Goal: Task Accomplishment & Management: Manage account settings

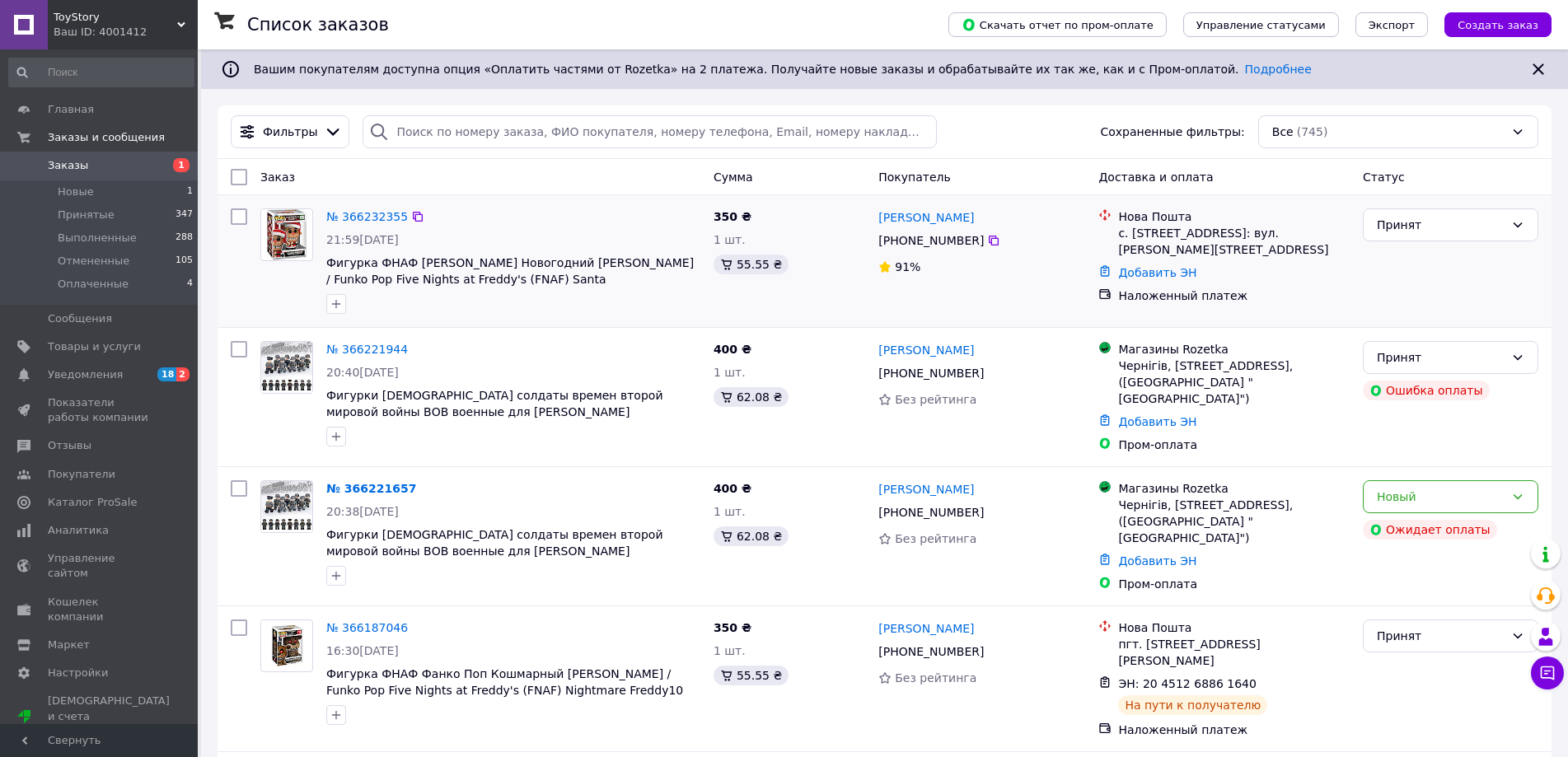
click at [384, 229] on div "№ 366232355 21:59, 11.10.2025 Фигурка ФНАФ Фанко Поп Новогодний Фредди / Funko …" at bounding box center [513, 261] width 387 height 118
click at [384, 219] on link "№ 366232355" at bounding box center [367, 217] width 82 height 13
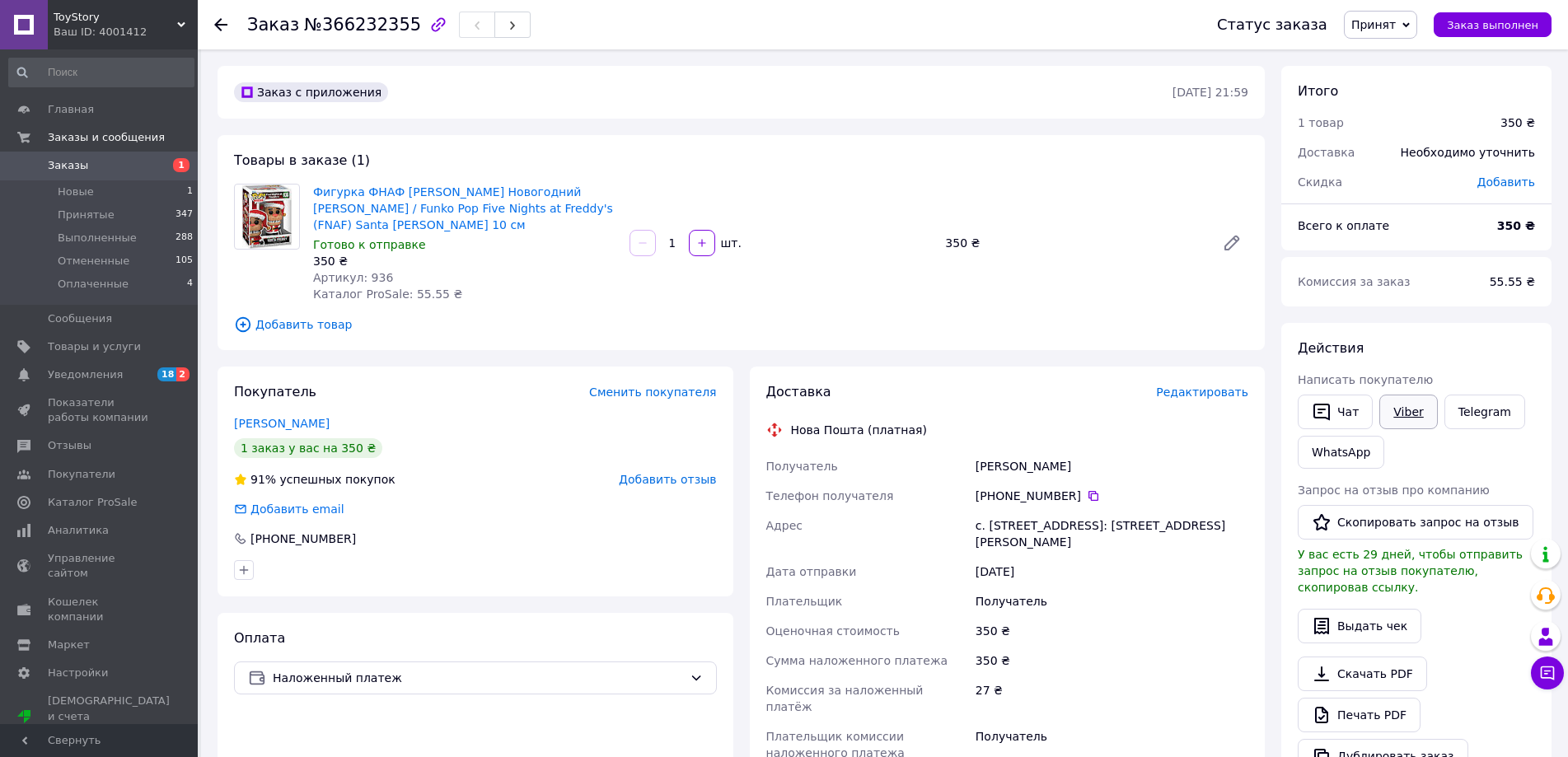
click at [1381, 399] on link "Viber" at bounding box center [1408, 411] width 58 height 35
click at [1240, 386] on span "Редактировать" at bounding box center [1201, 392] width 92 height 13
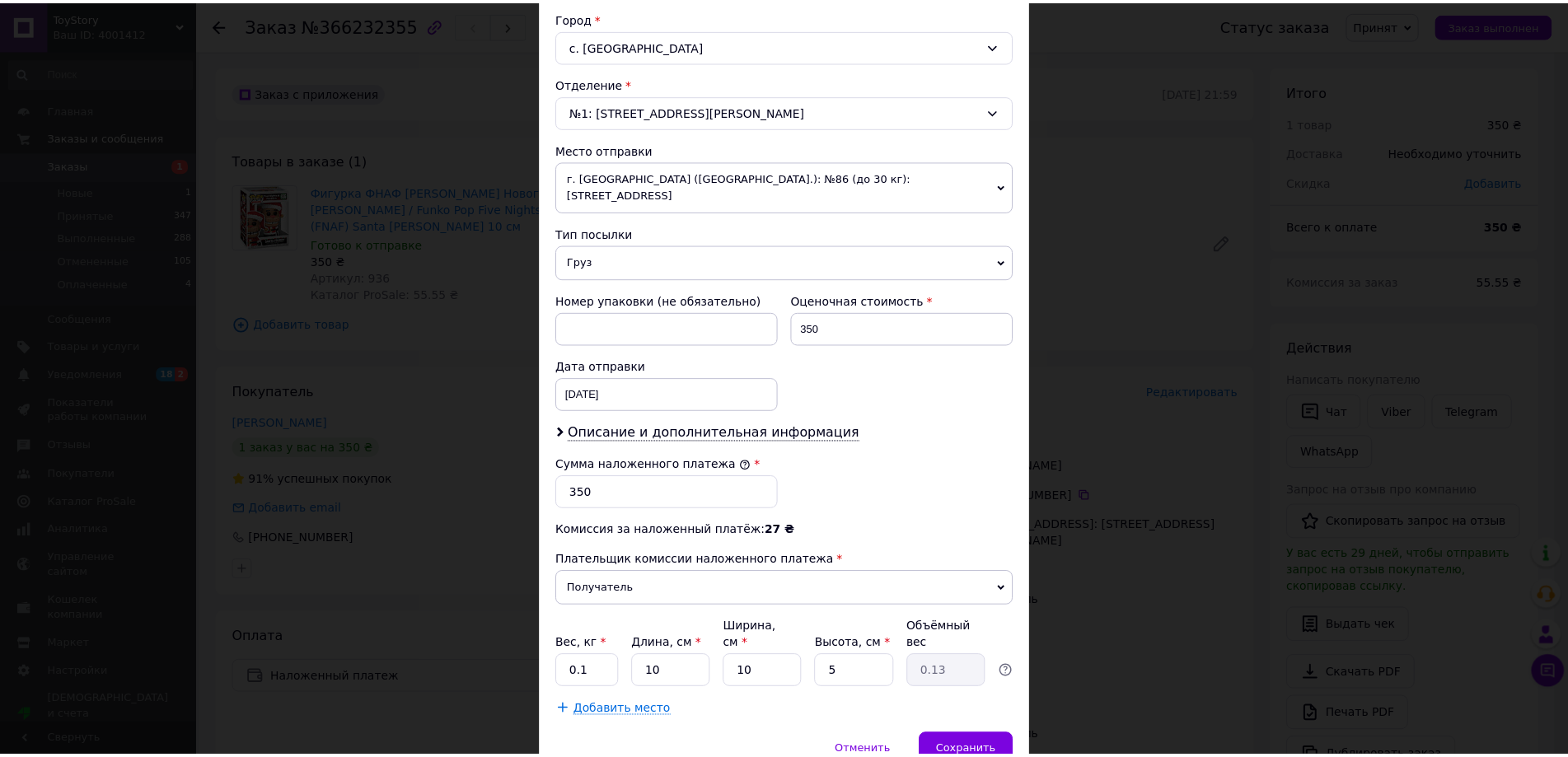
scroll to position [500, 0]
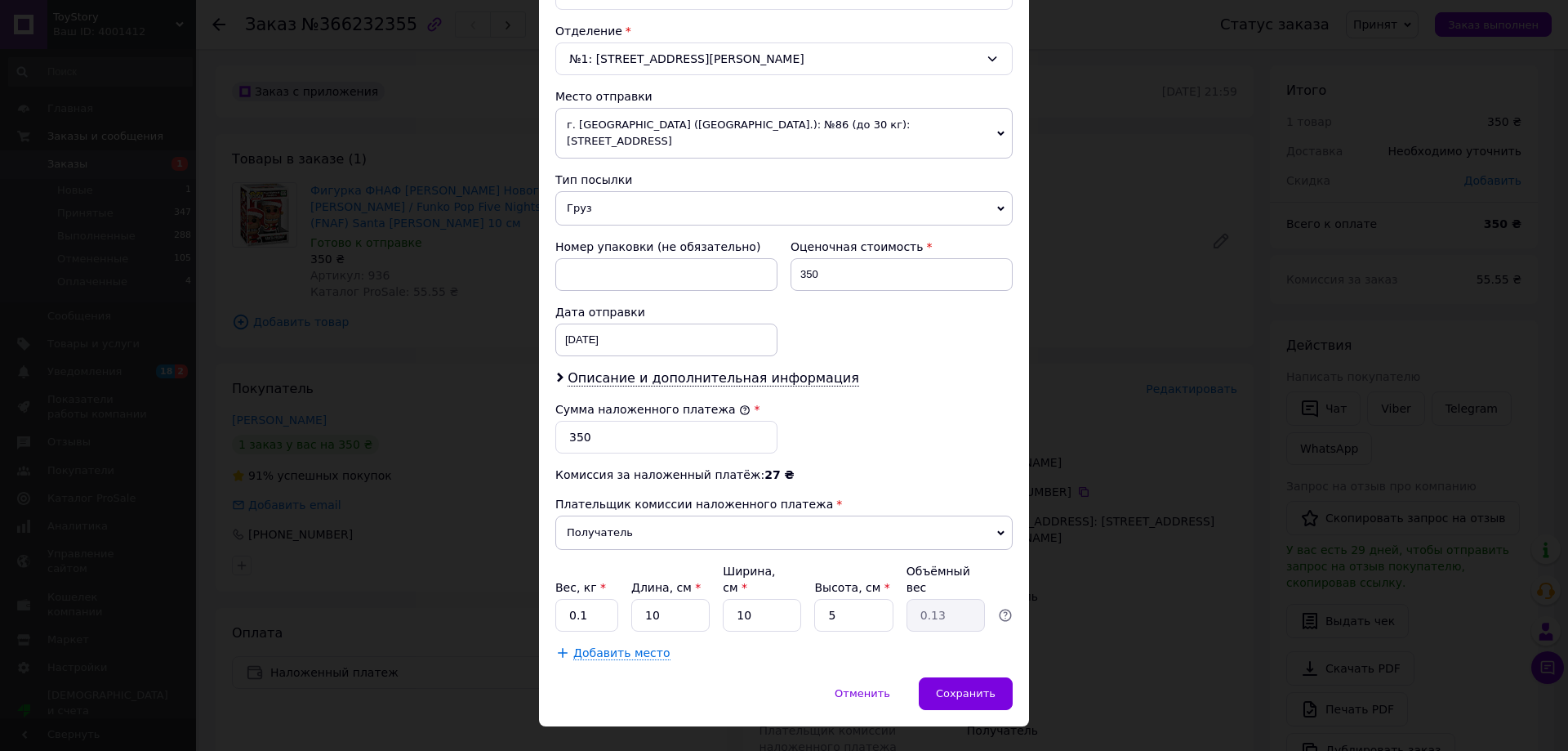
click at [1110, 618] on div "× Редактирование доставки Способ доставки Нова Пошта (платная) Плательщик Получ…" at bounding box center [784, 375] width 1568 height 751
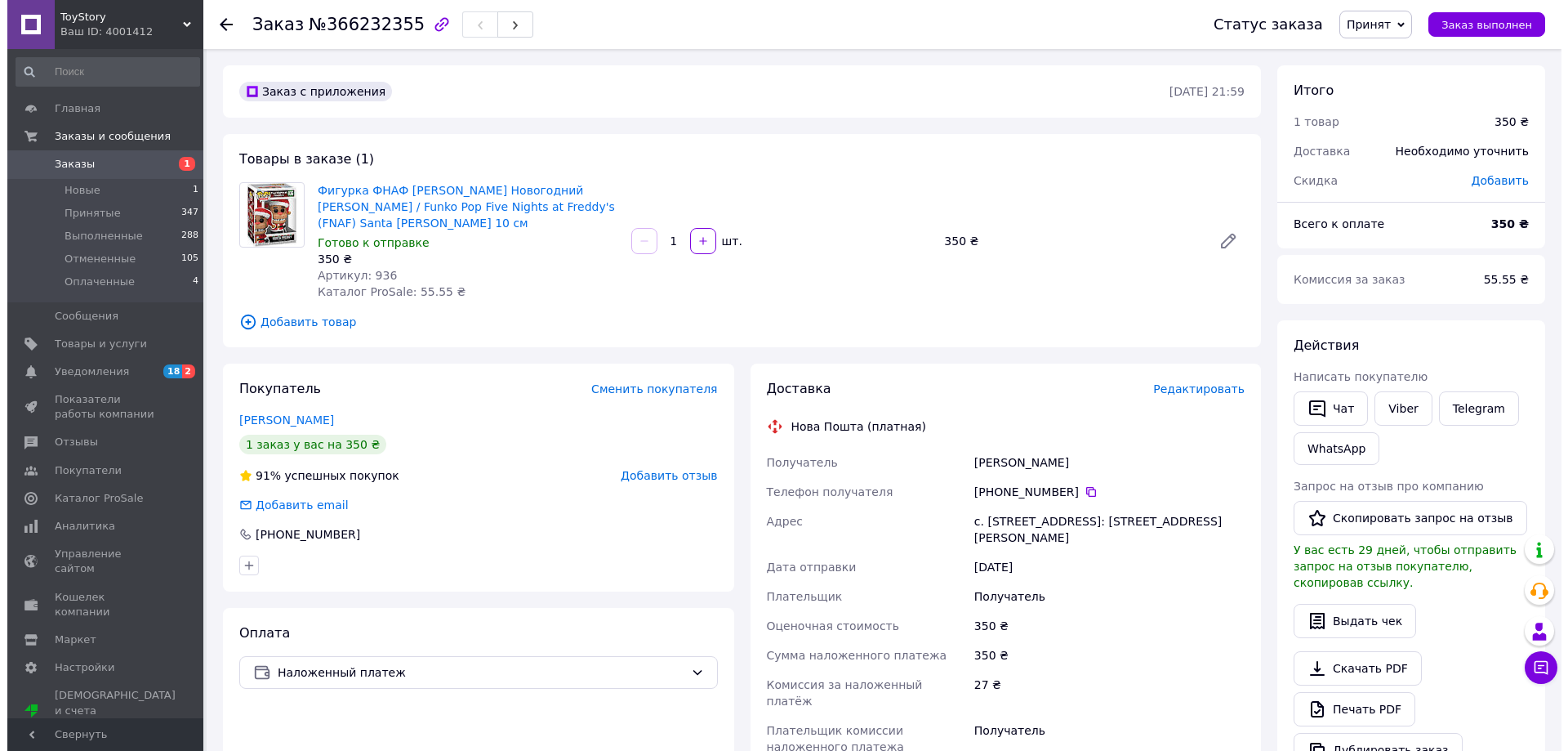
scroll to position [245, 0]
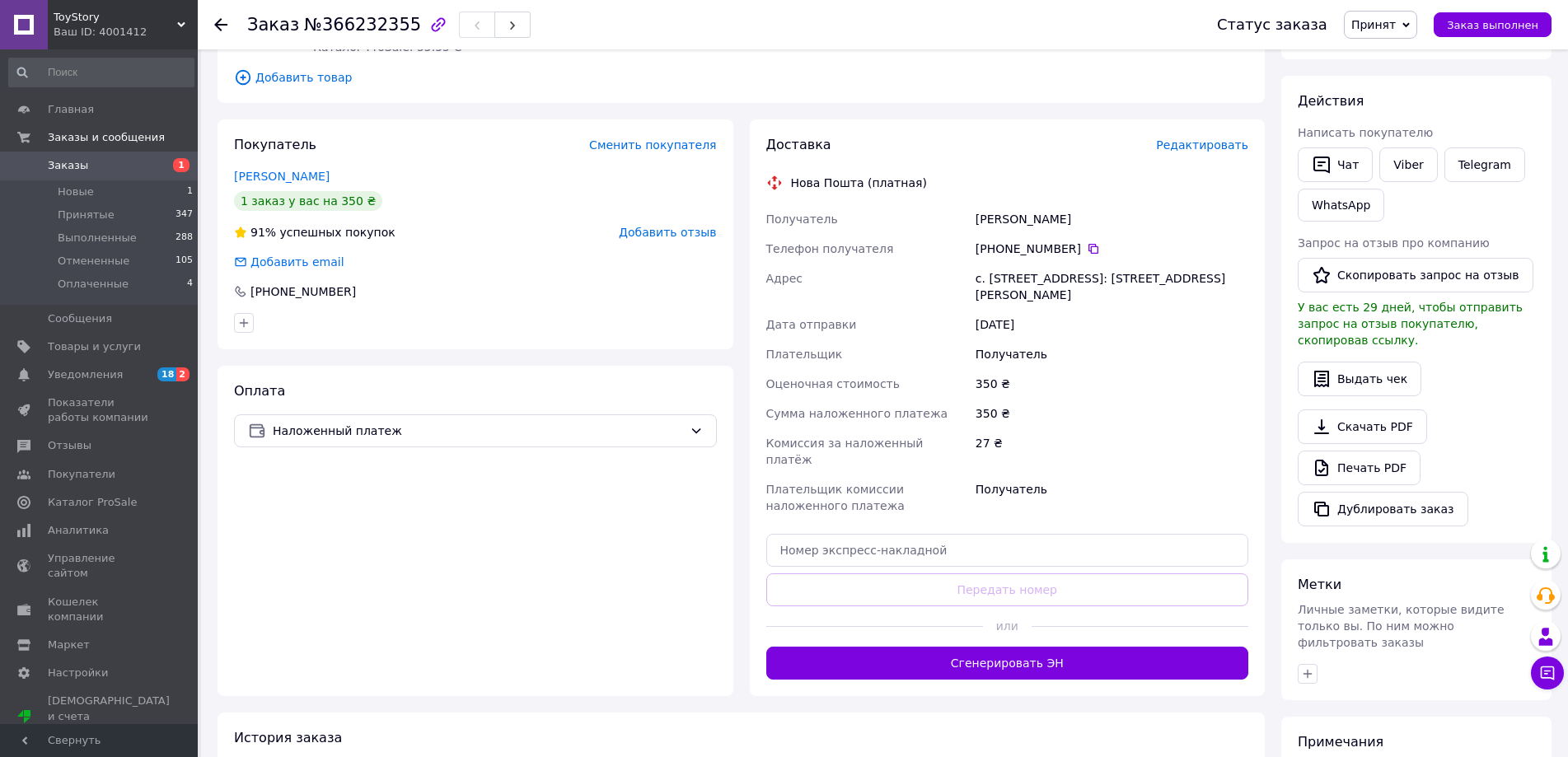
click at [1209, 138] on span "Редактировать" at bounding box center [1201, 145] width 92 height 13
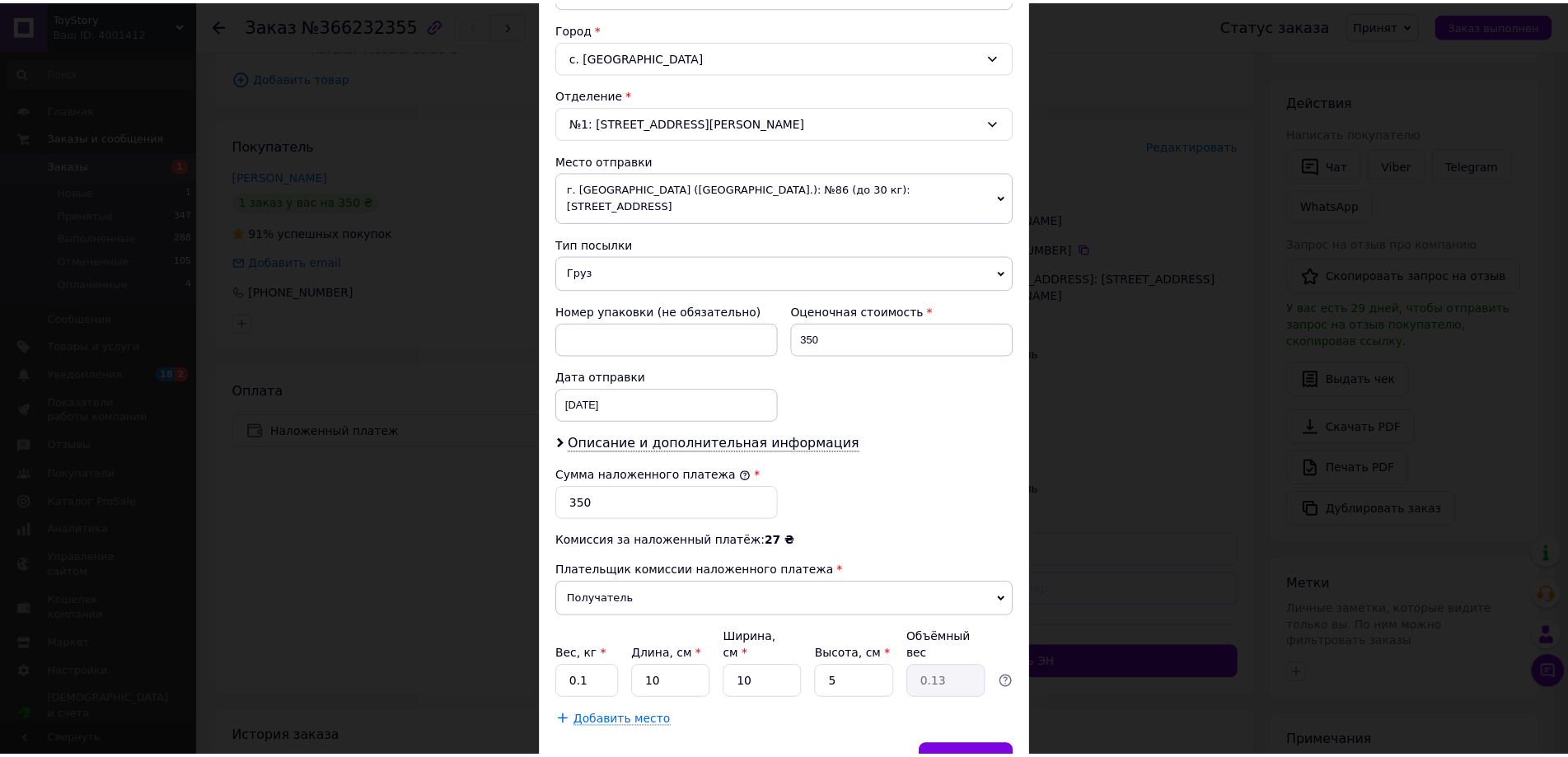
scroll to position [500, 0]
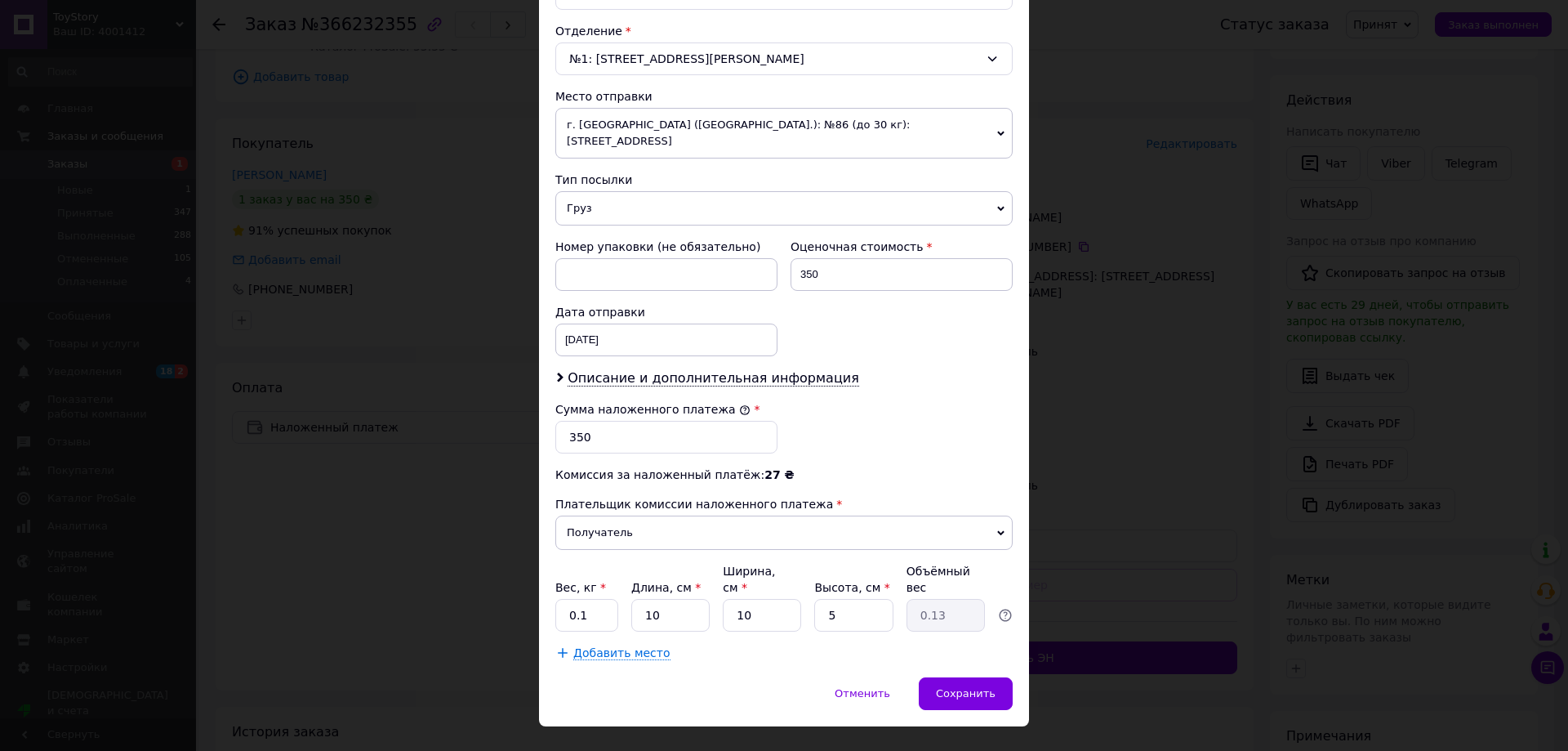
click at [1135, 551] on div "× Редактирование доставки Способ доставки Нова Пошта (платная) Плательщик Получ…" at bounding box center [784, 375] width 1568 height 751
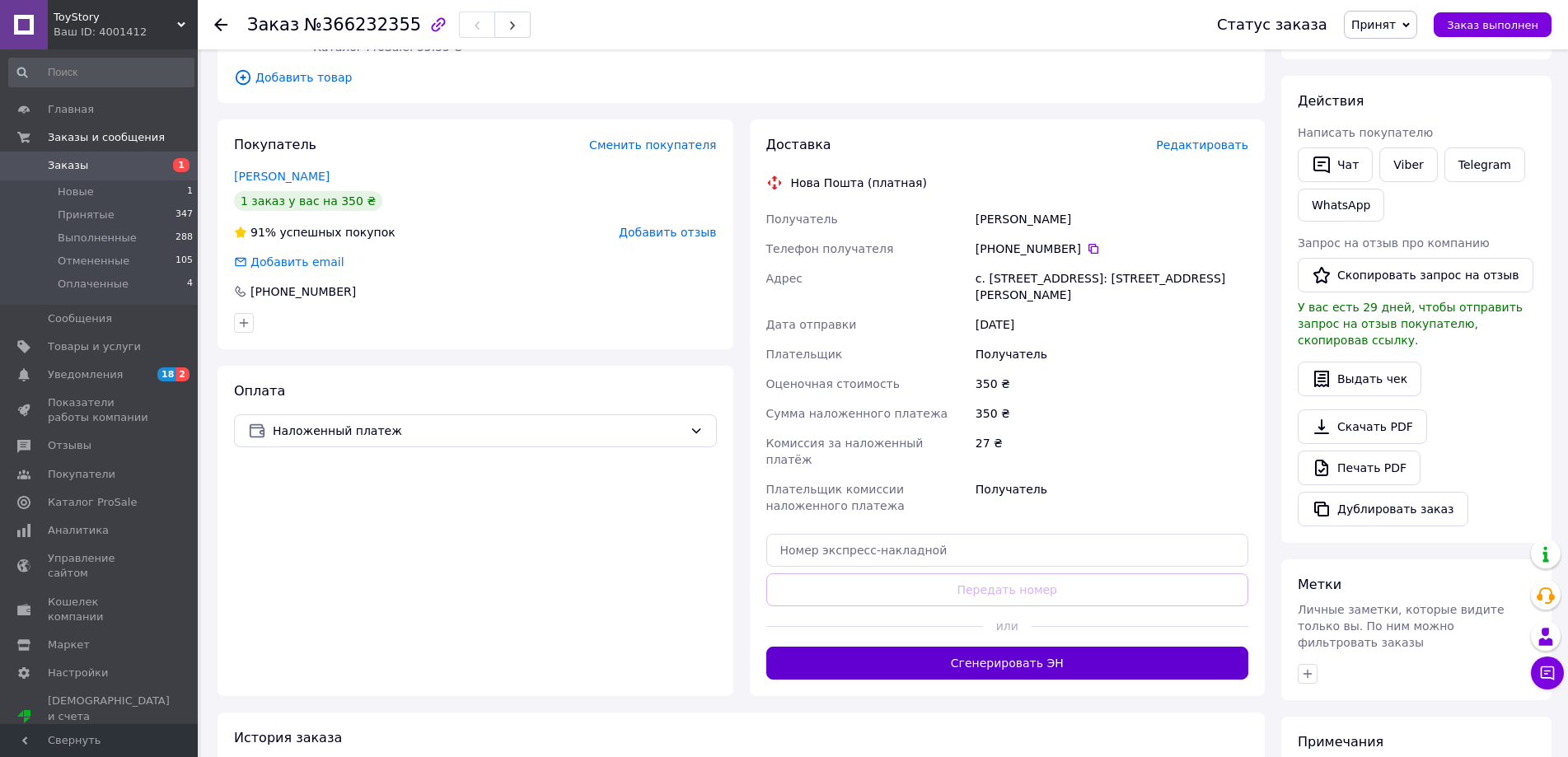
click at [1137, 646] on button "Сгенерировать ЭН" at bounding box center [1007, 662] width 483 height 33
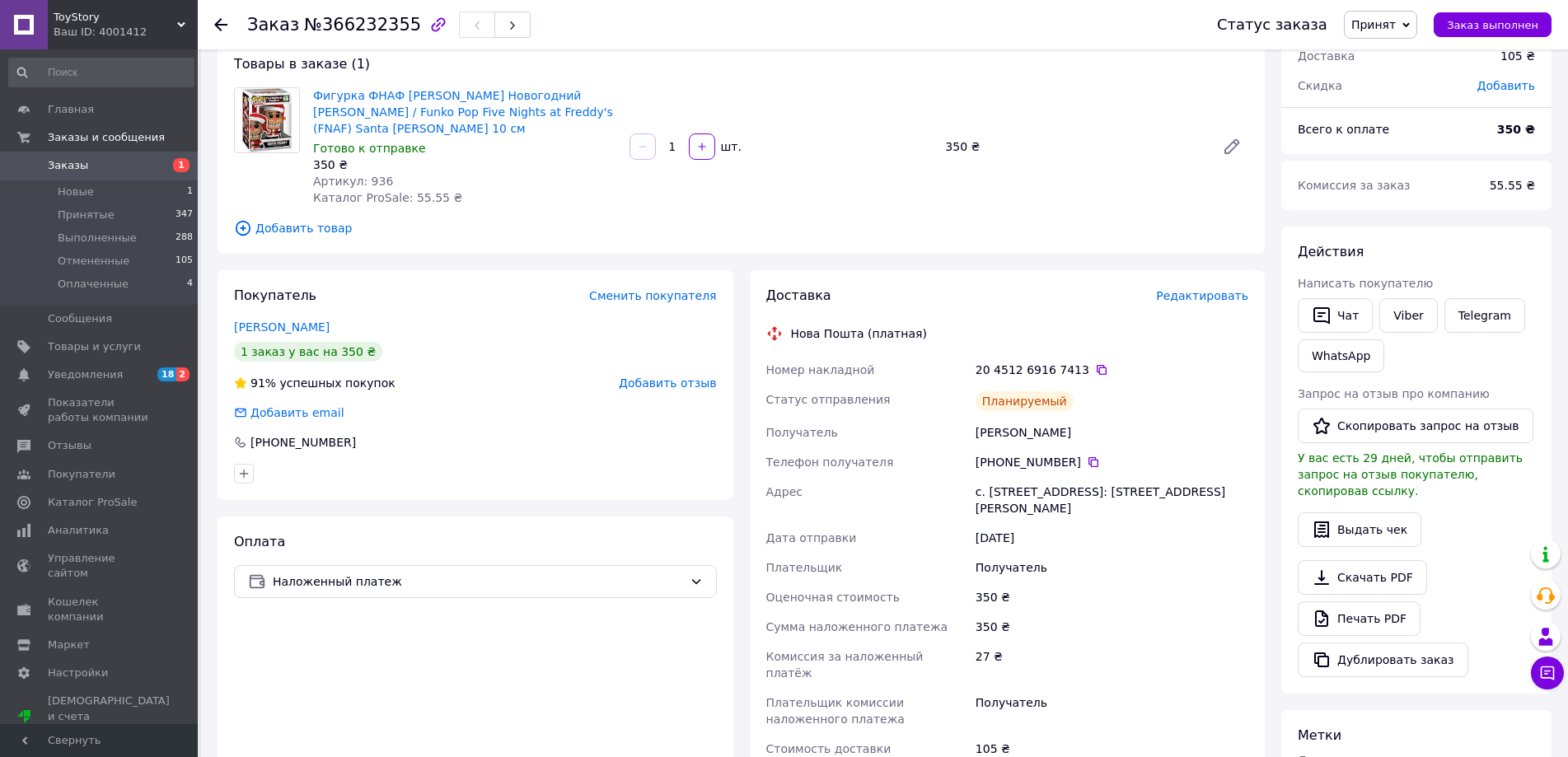
scroll to position [0, 0]
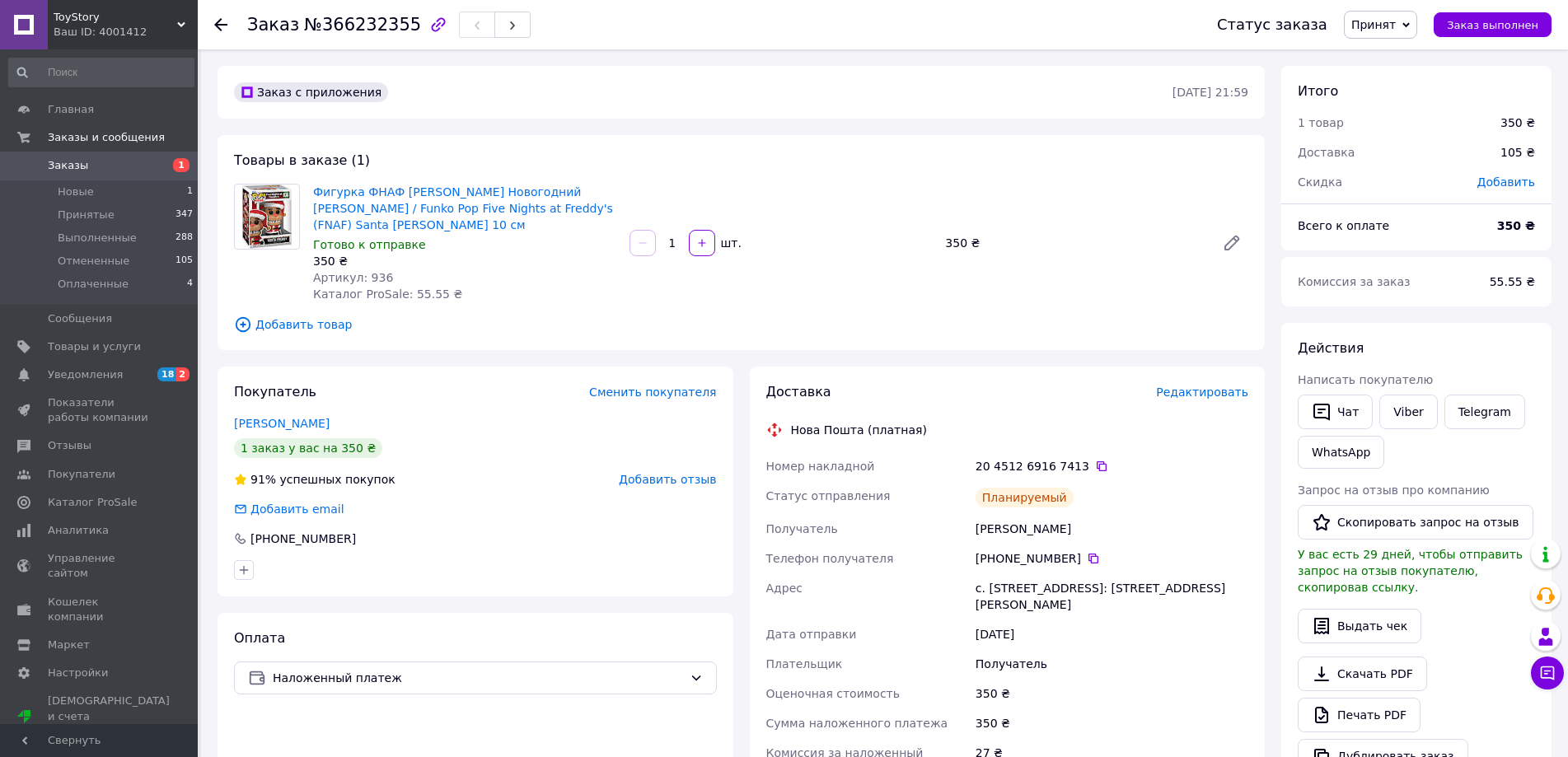
drag, startPoint x: 1414, startPoint y: 412, endPoint x: 1410, endPoint y: 440, distance: 28.3
click at [1413, 413] on link "Viber" at bounding box center [1408, 411] width 58 height 35
click at [150, 168] on span "Заказы" at bounding box center [100, 166] width 104 height 15
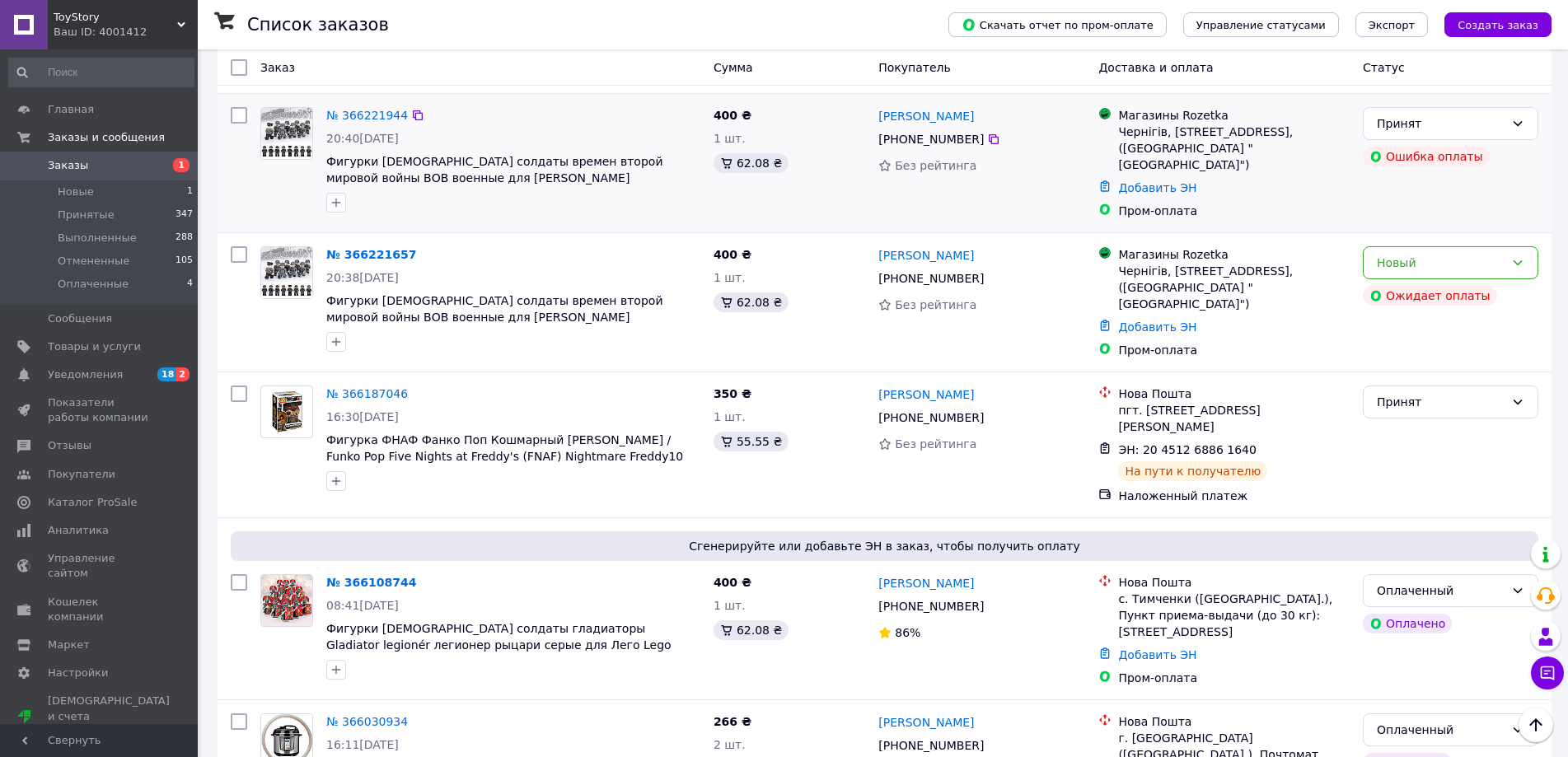
scroll to position [494, 0]
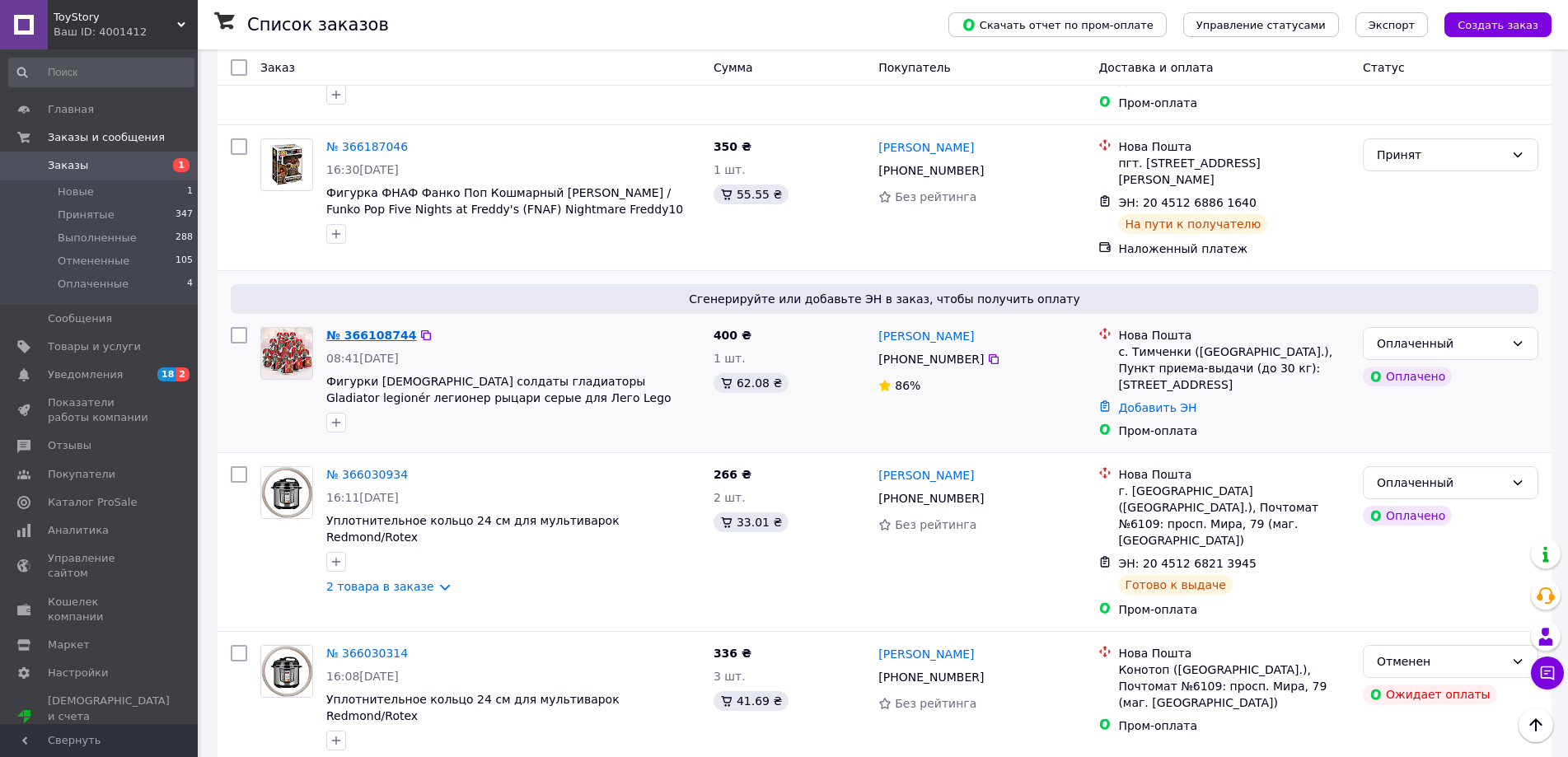
click at [369, 329] on link "№ 366108744" at bounding box center [371, 335] width 90 height 13
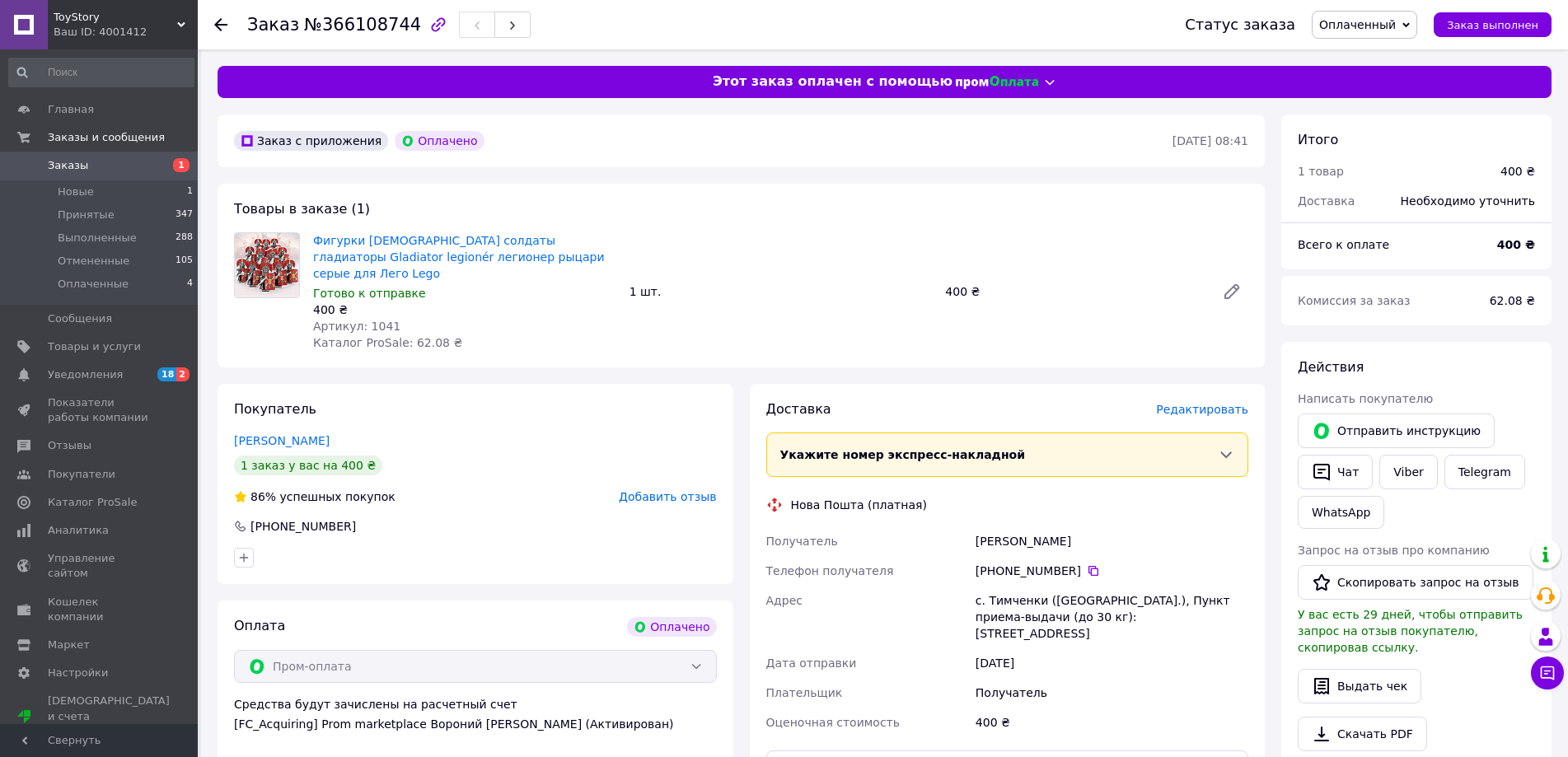
click at [1209, 403] on span "Редактировать" at bounding box center [1201, 409] width 92 height 13
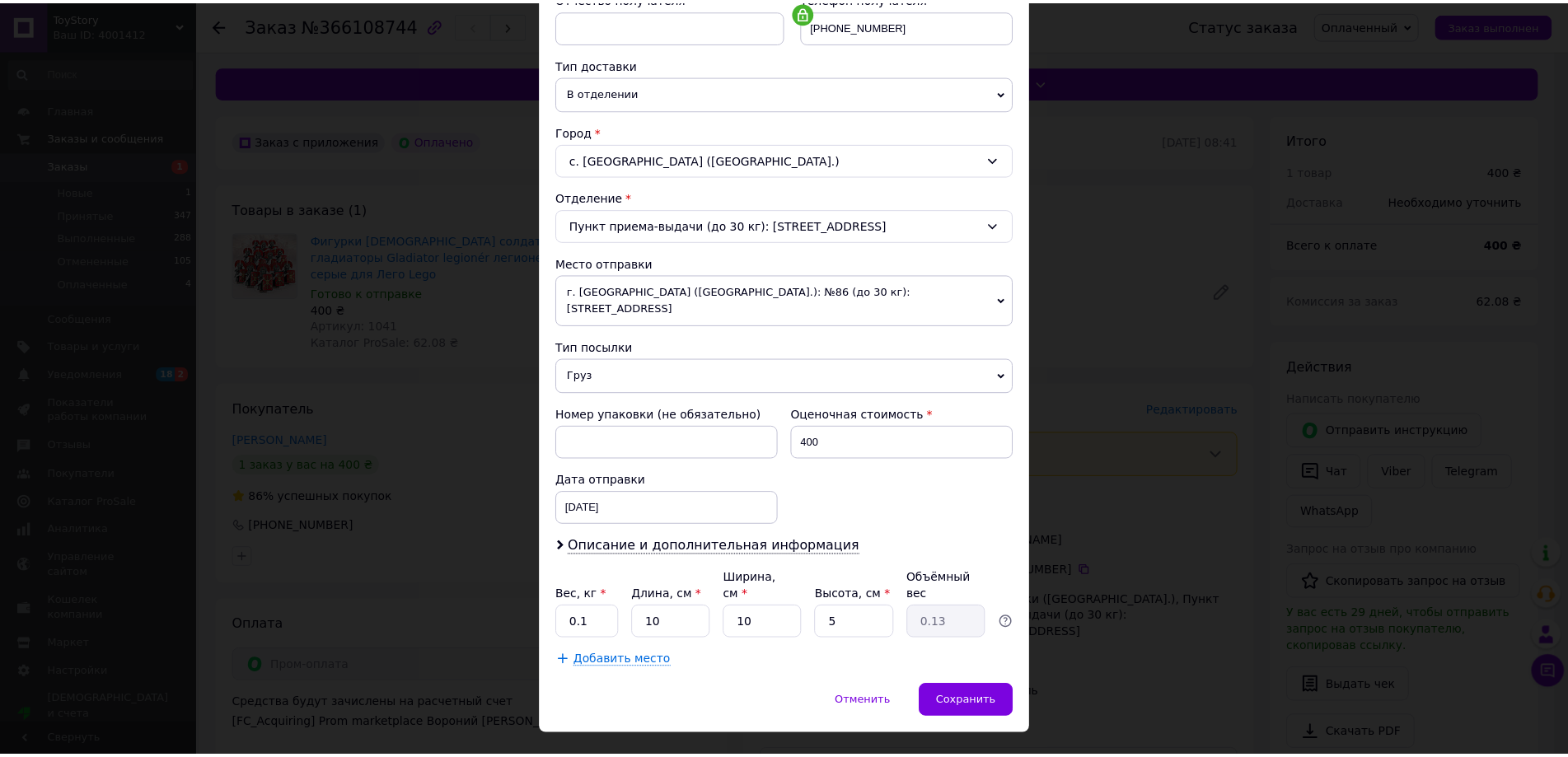
scroll to position [336, 0]
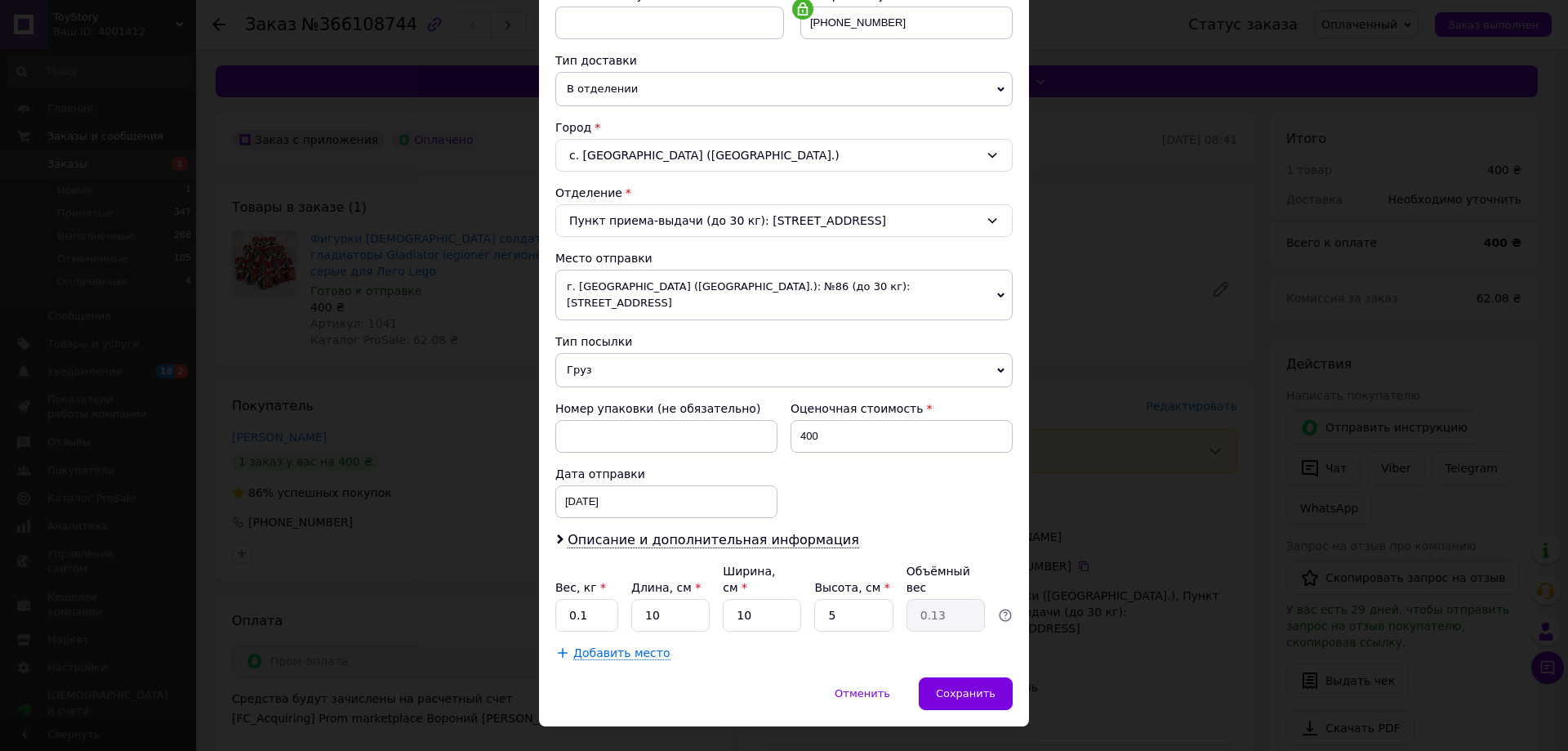
click at [1150, 584] on div "× Редактирование доставки Способ доставки Нова Пошта (платная) Плательщик Получ…" at bounding box center [784, 375] width 1568 height 751
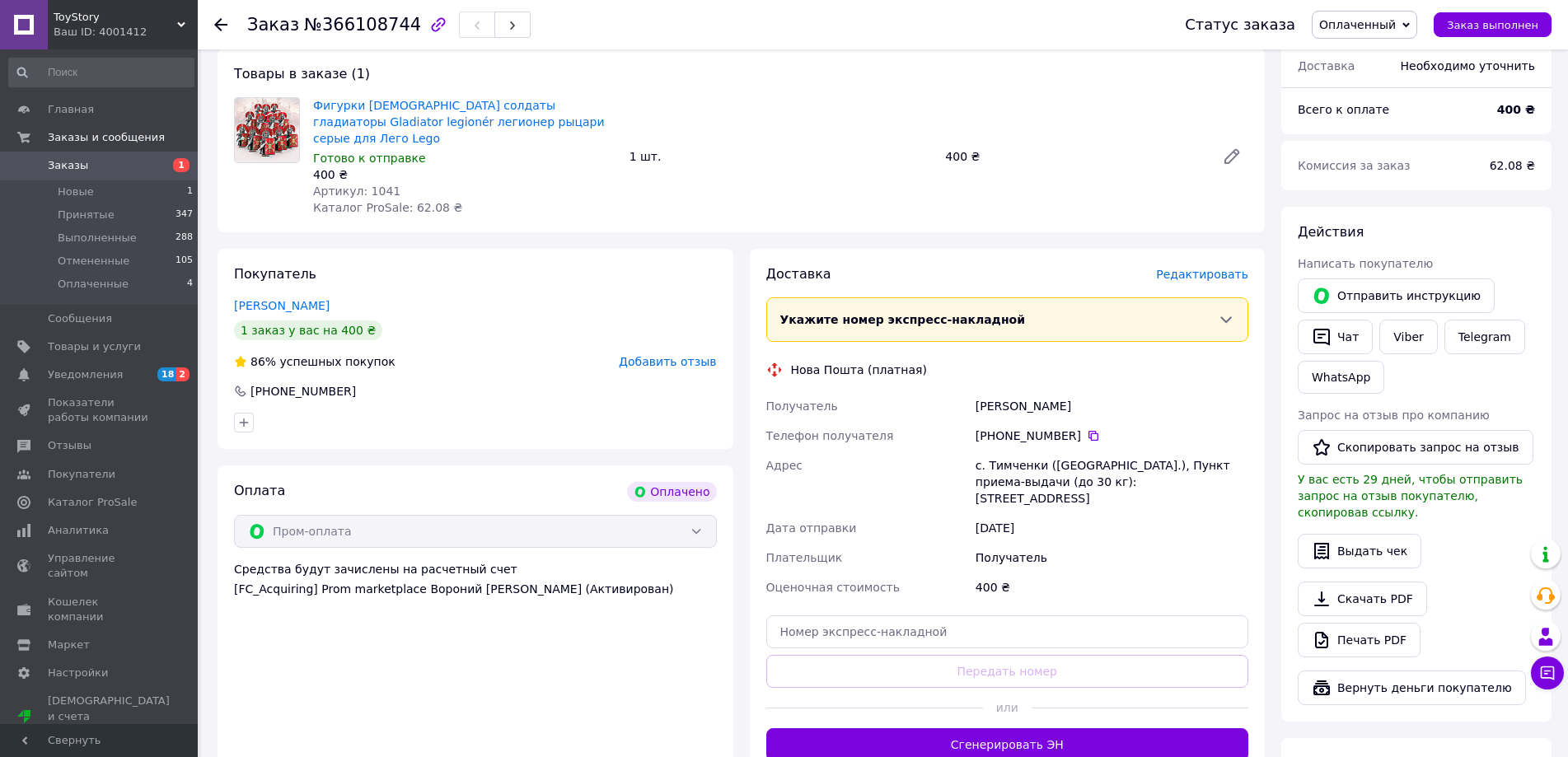
scroll to position [165, 0]
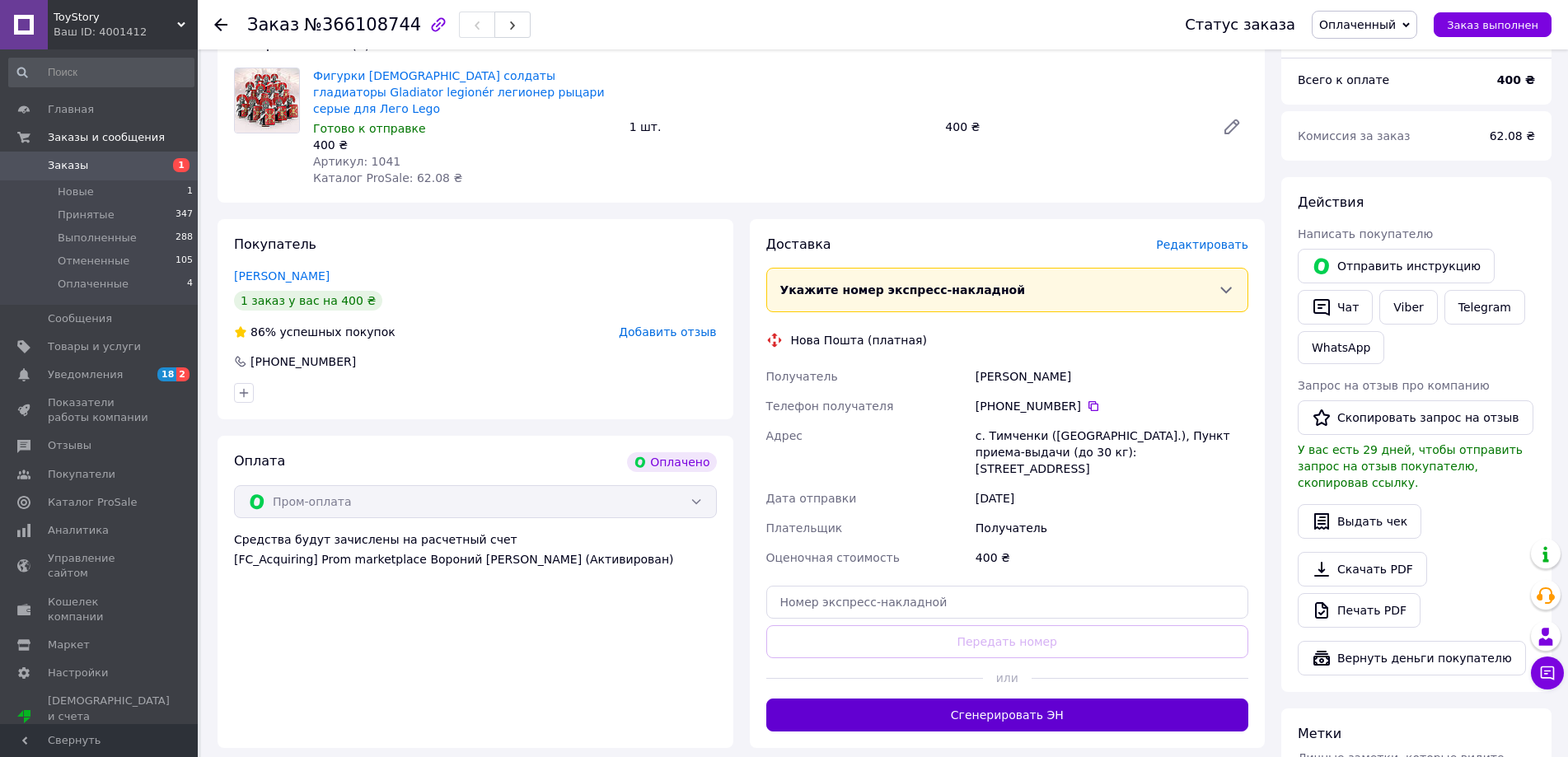
click at [1056, 698] on button "Сгенерировать ЭН" at bounding box center [1007, 714] width 483 height 33
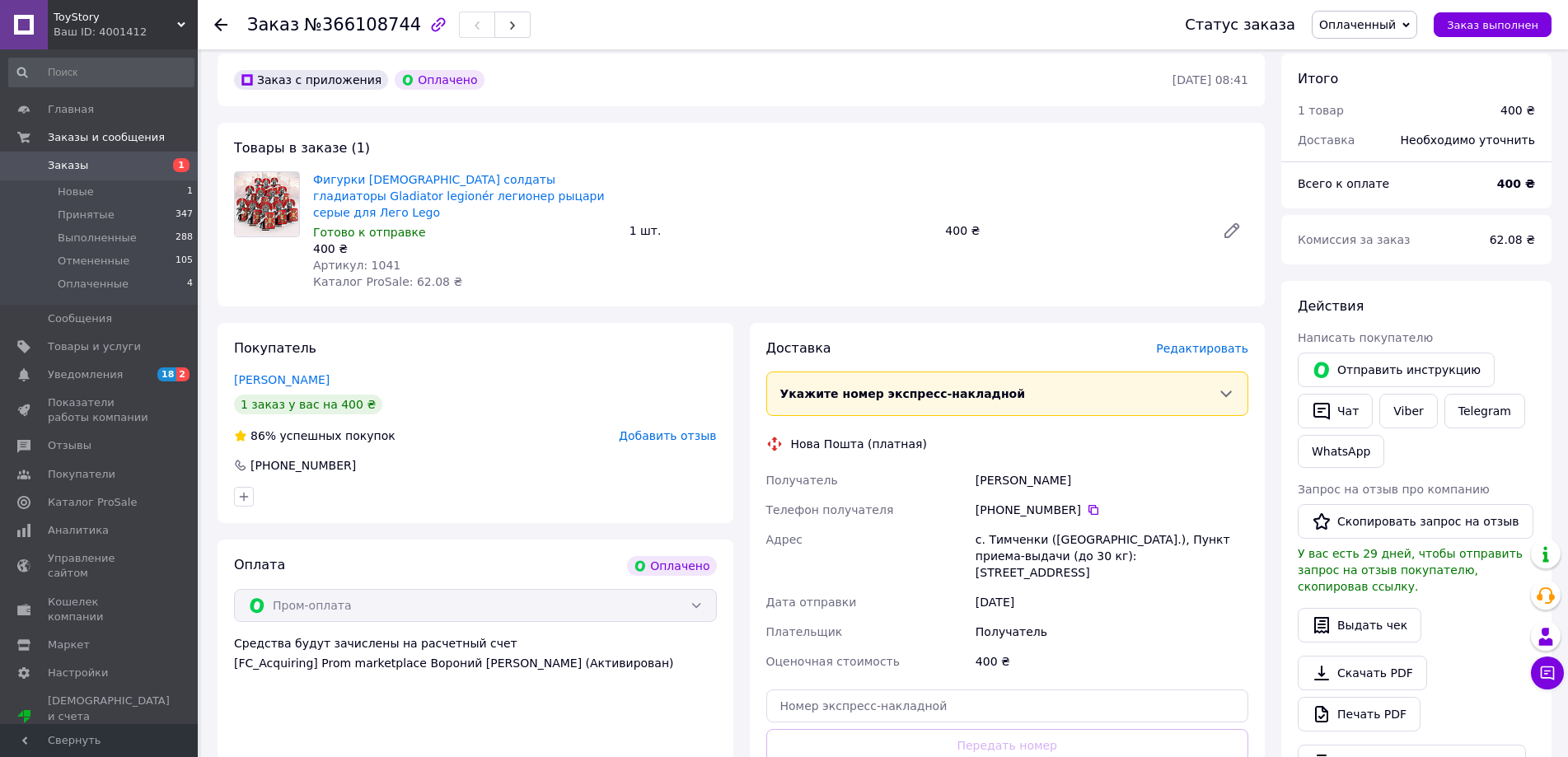
scroll to position [0, 0]
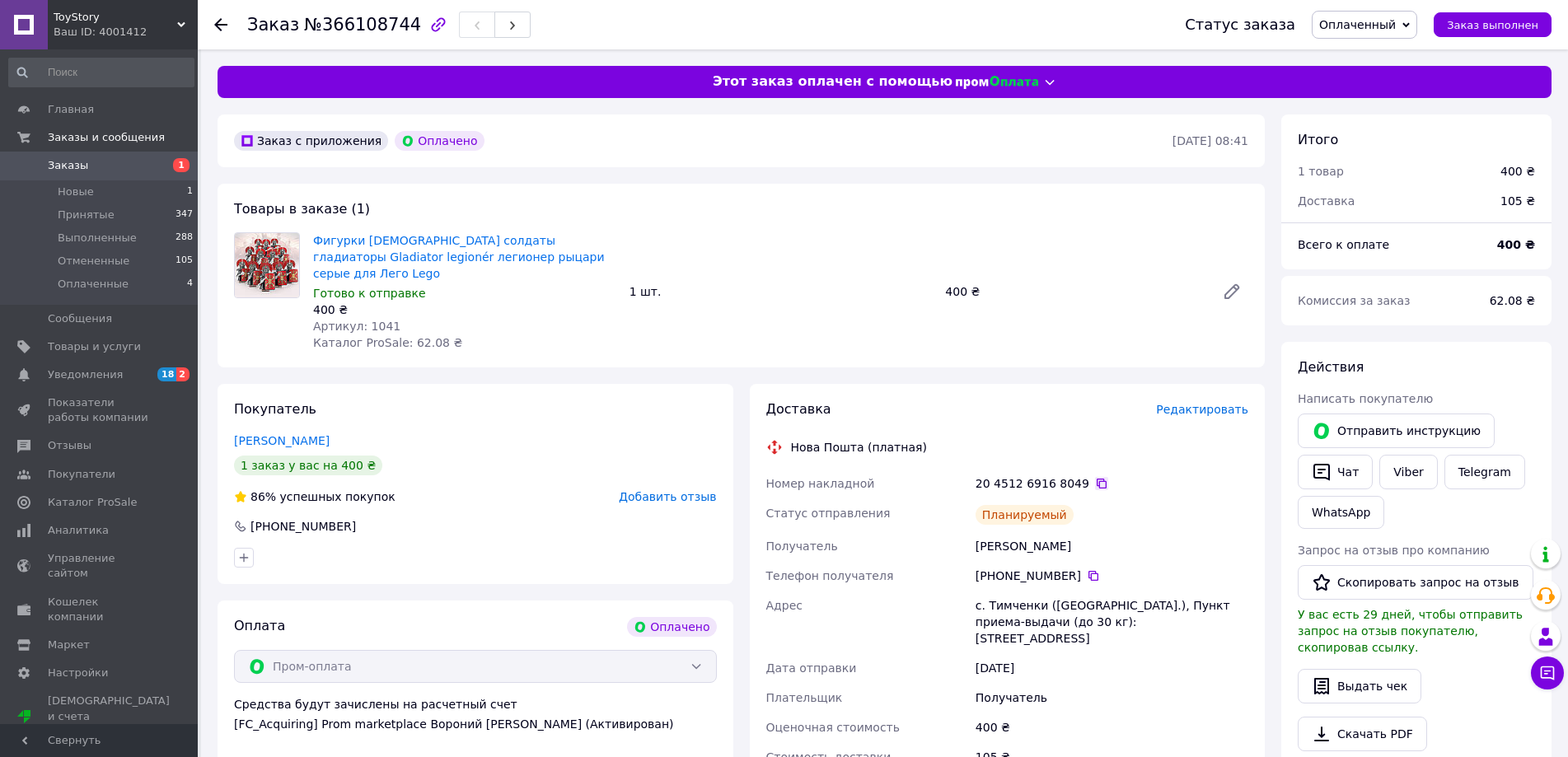
click at [1097, 478] on icon at bounding box center [1102, 483] width 9 height 9
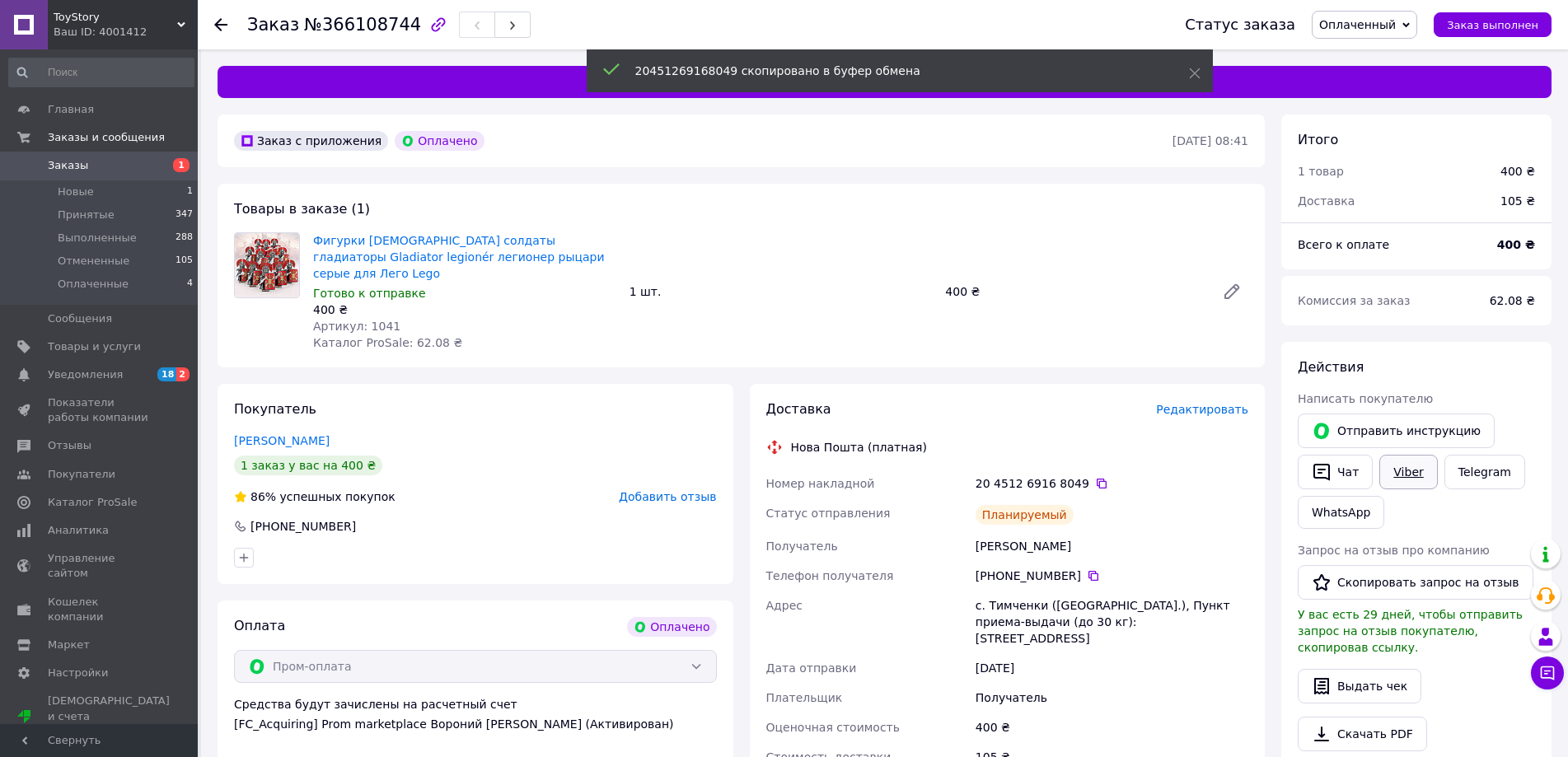
click at [1401, 472] on link "Viber" at bounding box center [1408, 472] width 58 height 35
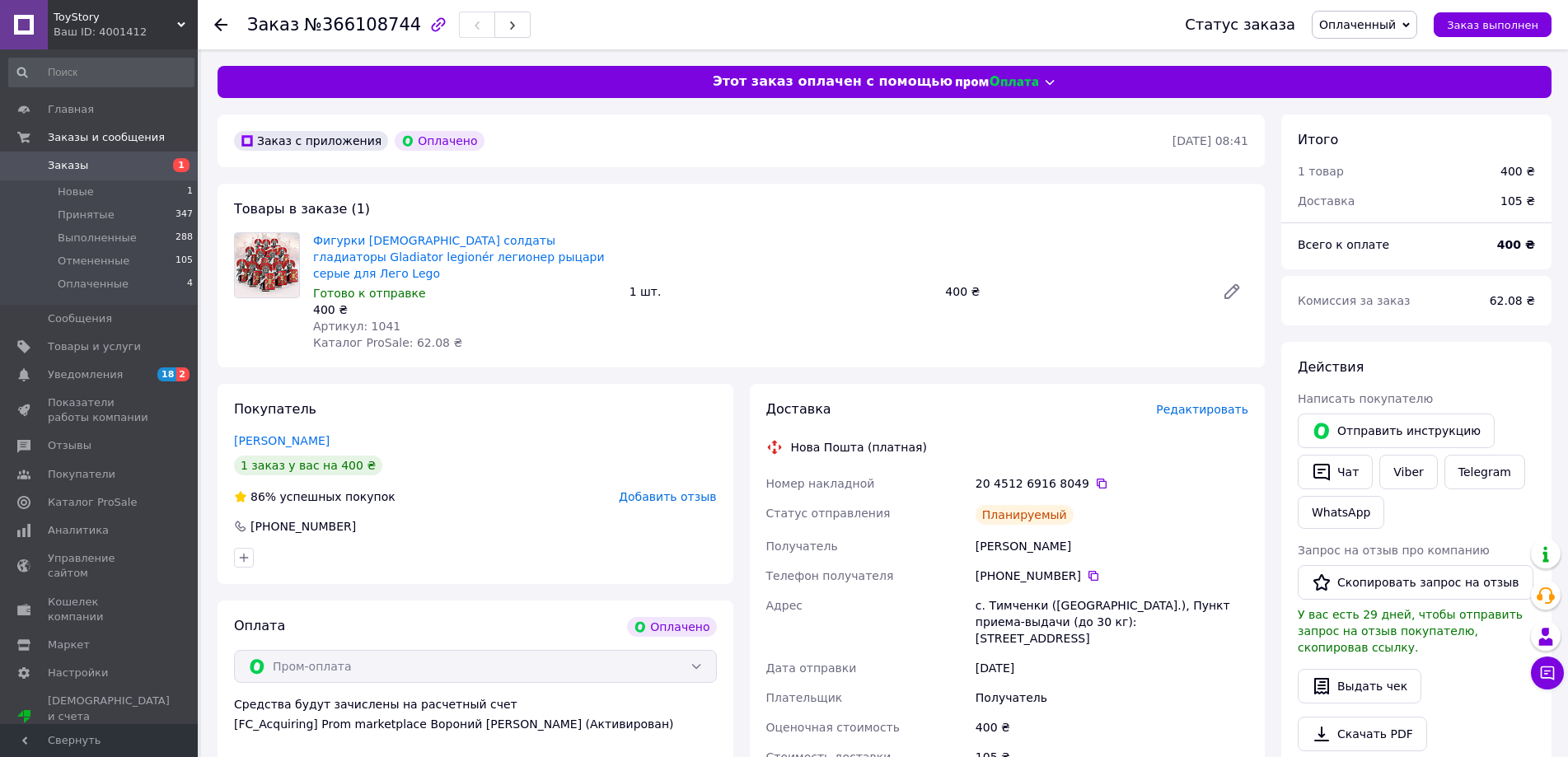
drag, startPoint x: 1146, startPoint y: 705, endPoint x: 1112, endPoint y: 693, distance: 36.1
click at [1145, 712] on div "400 ₴" at bounding box center [1112, 727] width 280 height 29
click at [123, 168] on span "Заказы" at bounding box center [100, 166] width 104 height 15
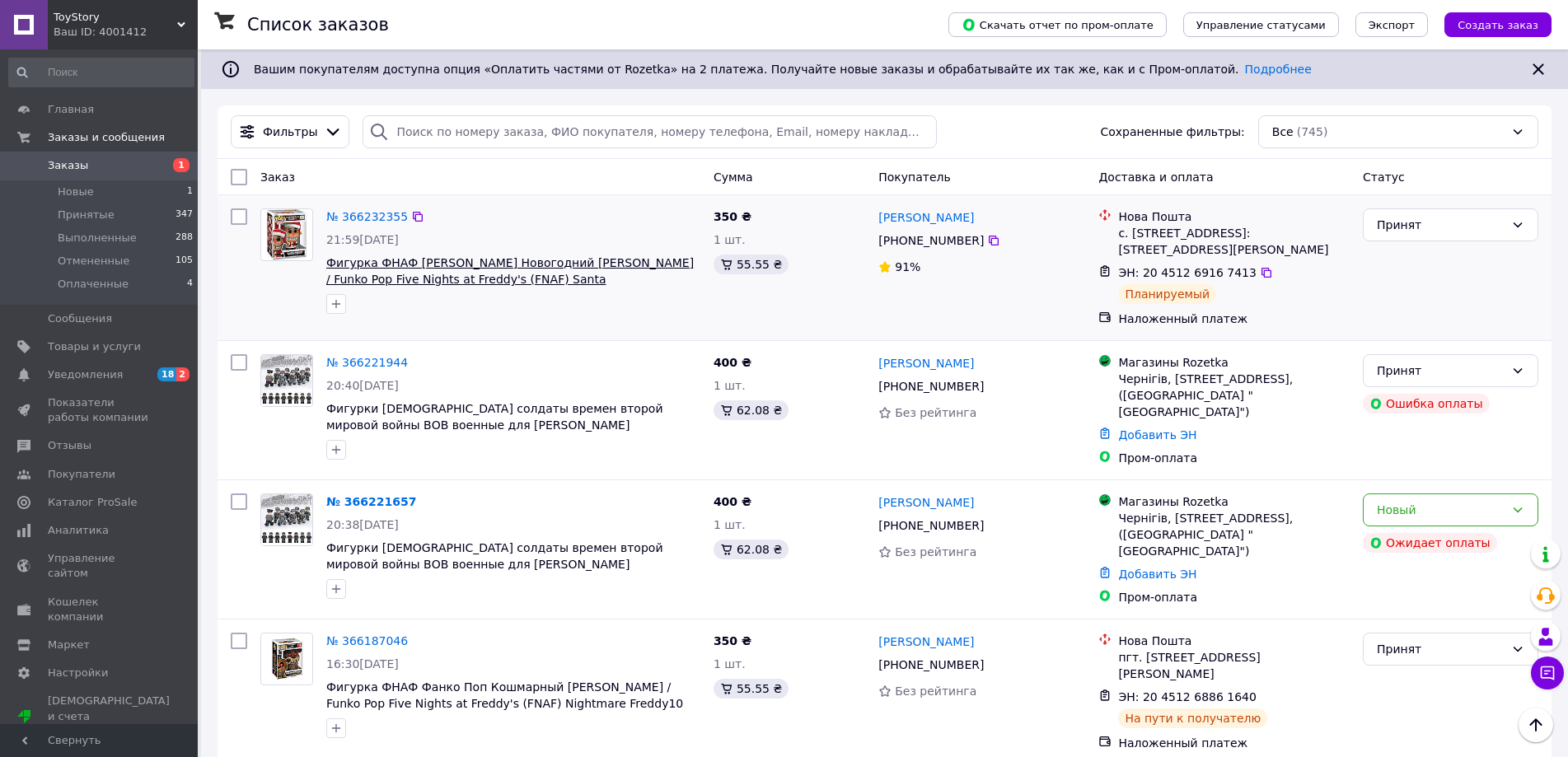
drag, startPoint x: 640, startPoint y: 525, endPoint x: 542, endPoint y: 261, distance: 281.6
click at [1482, 501] on div "Новый" at bounding box center [1440, 509] width 128 height 18
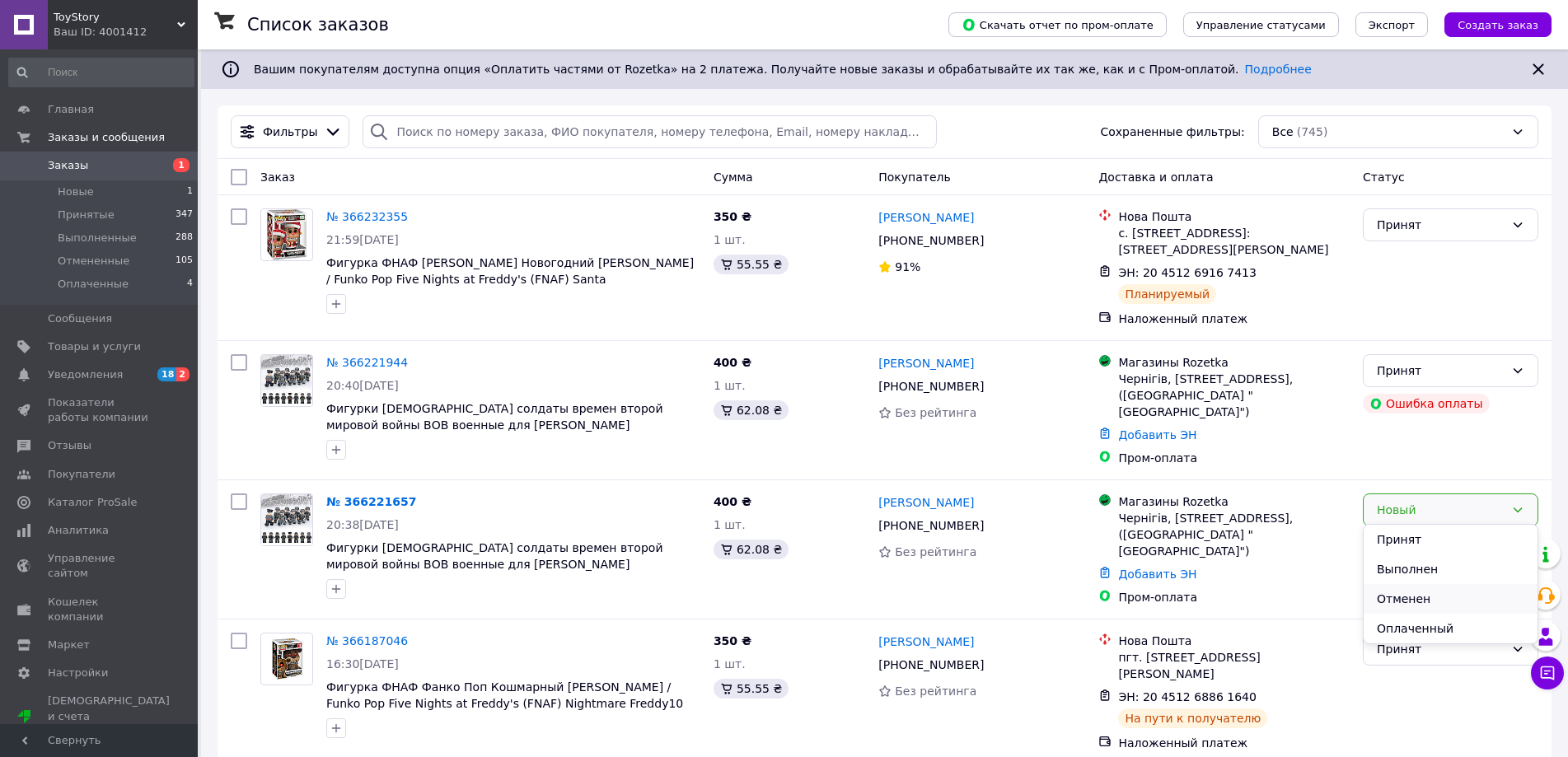
click at [1395, 590] on li "Отменен" at bounding box center [1449, 598] width 173 height 29
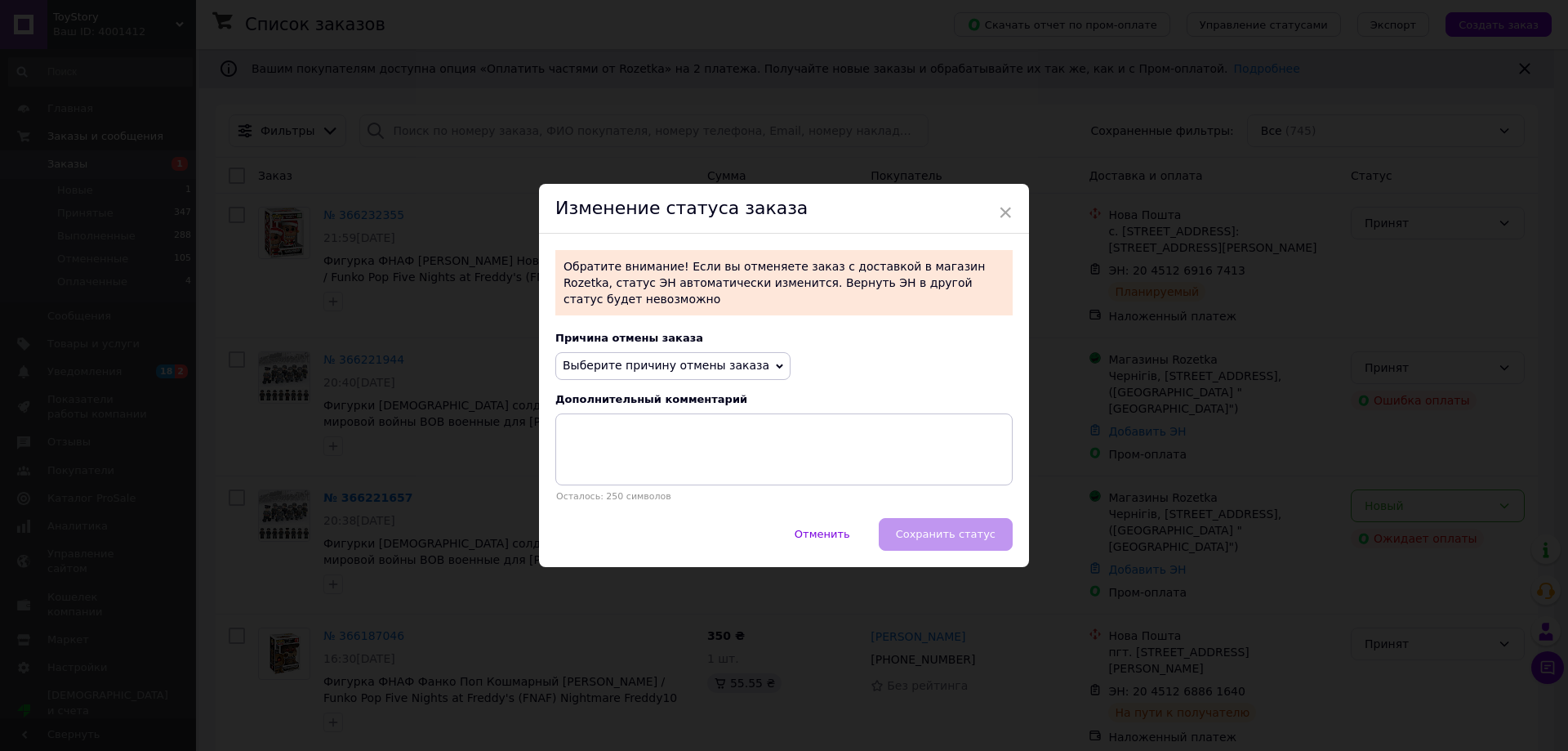
drag, startPoint x: 696, startPoint y: 354, endPoint x: 688, endPoint y: 406, distance: 52.6
click at [695, 359] on span "Выберите причину отмены заказа" at bounding box center [666, 366] width 207 height 13
click at [627, 485] on li "Заказ-дубликат" at bounding box center [673, 489] width 234 height 23
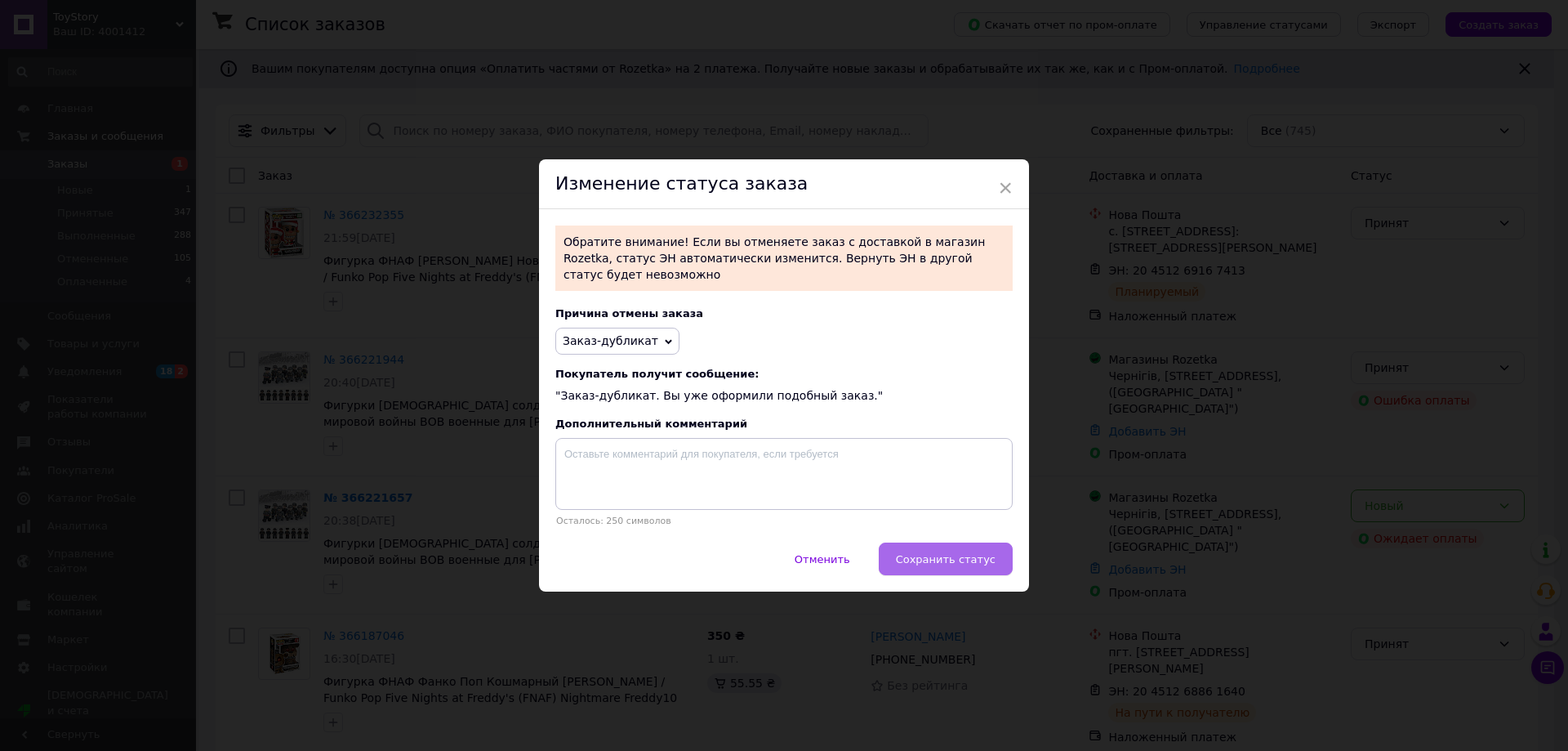
click at [960, 558] on span "Сохранить статус" at bounding box center [945, 558] width 100 height 12
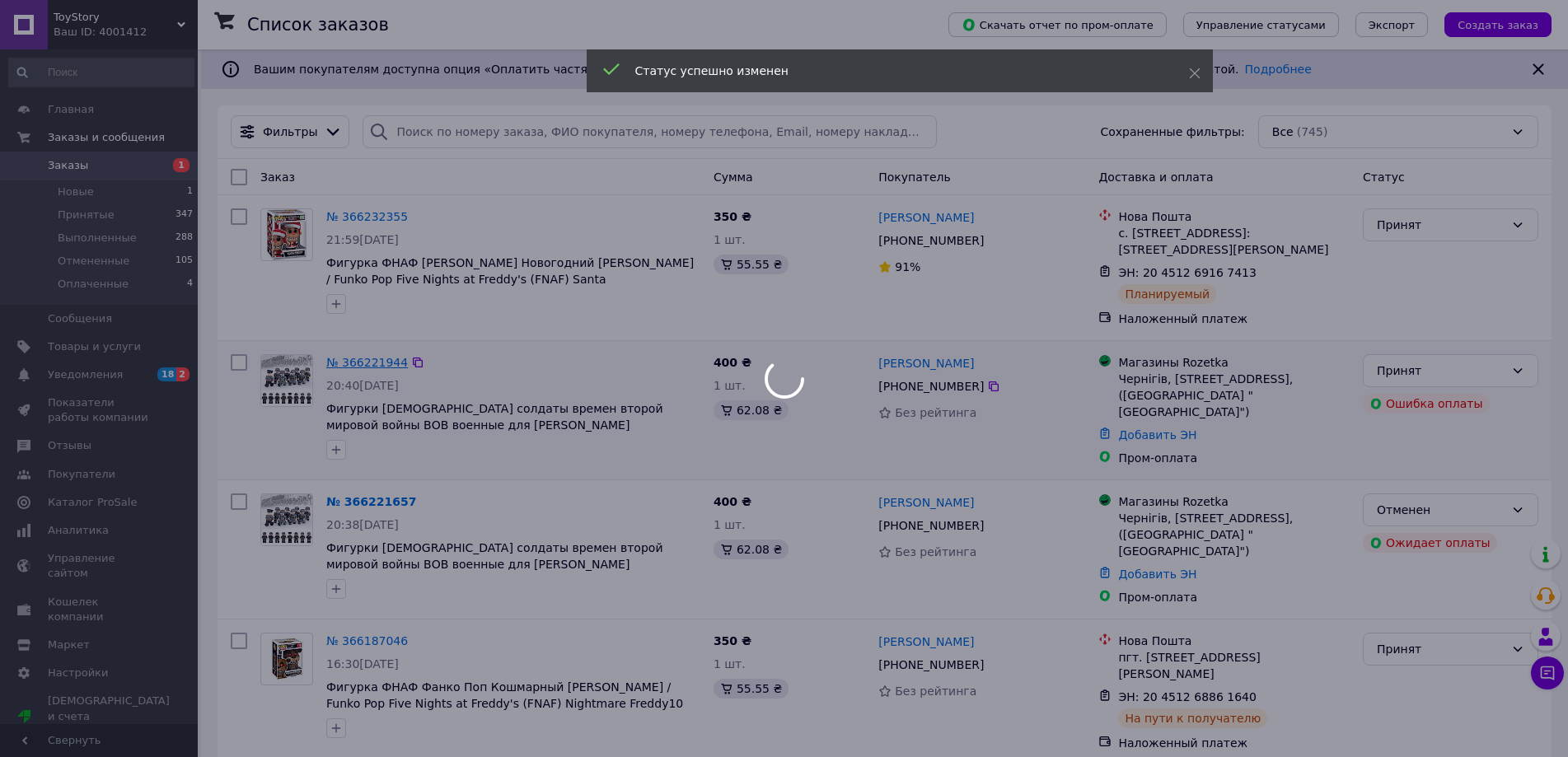
click at [346, 362] on div at bounding box center [784, 378] width 1568 height 757
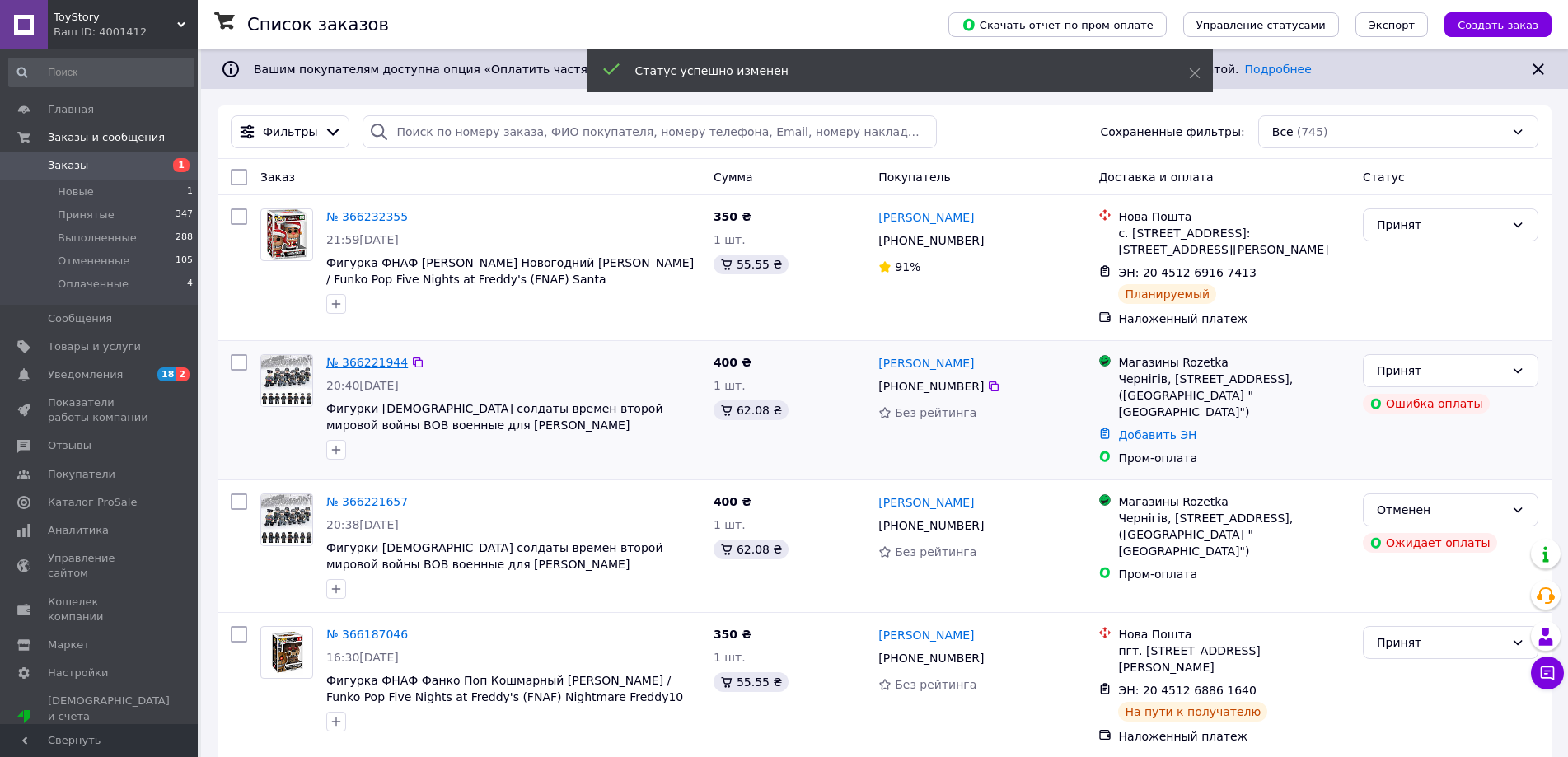
click at [346, 362] on link "№ 366221944" at bounding box center [367, 362] width 82 height 13
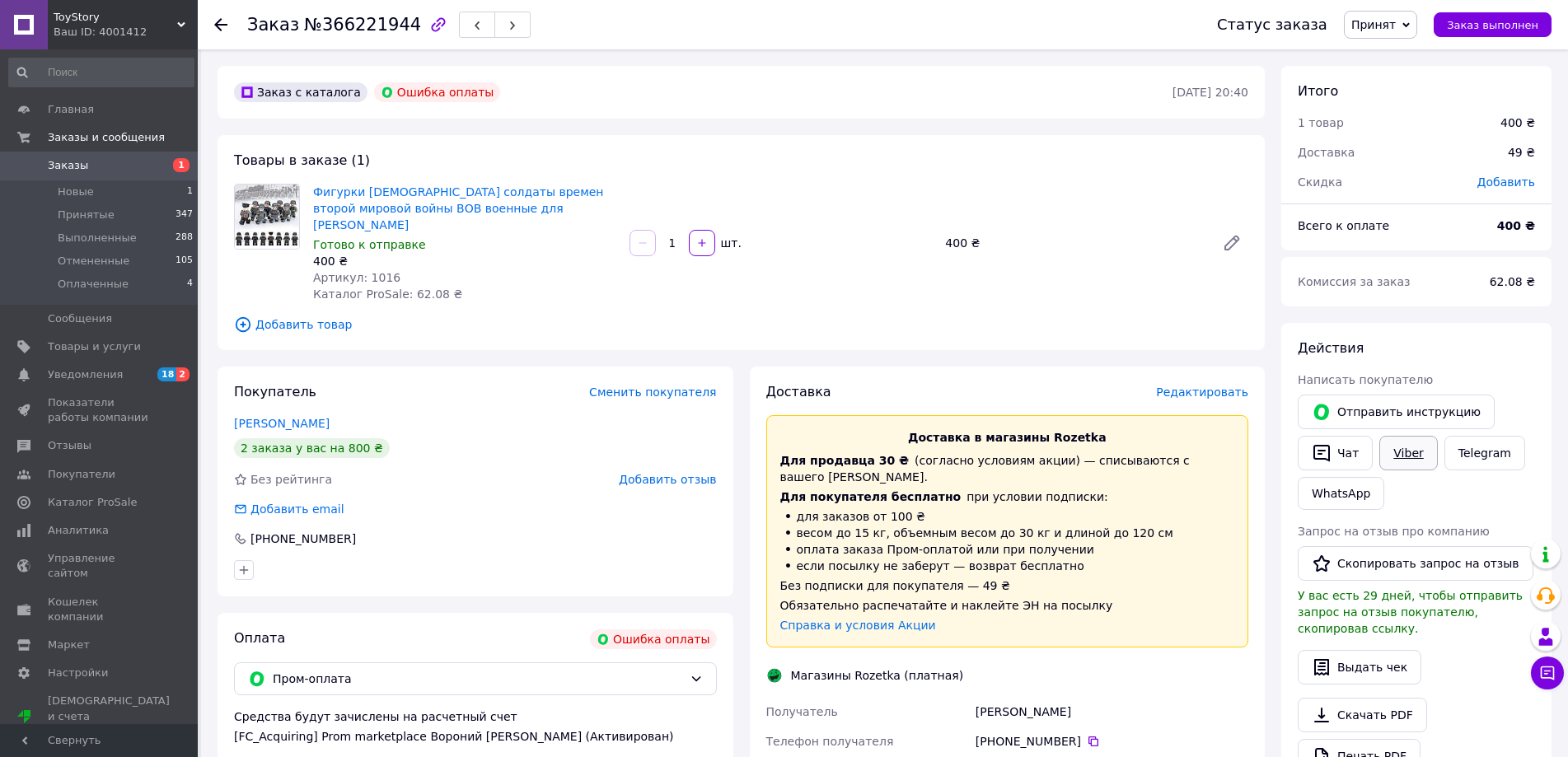
click at [1410, 449] on link "Viber" at bounding box center [1408, 453] width 58 height 35
click at [1187, 386] on span "Редактировать" at bounding box center [1201, 392] width 92 height 13
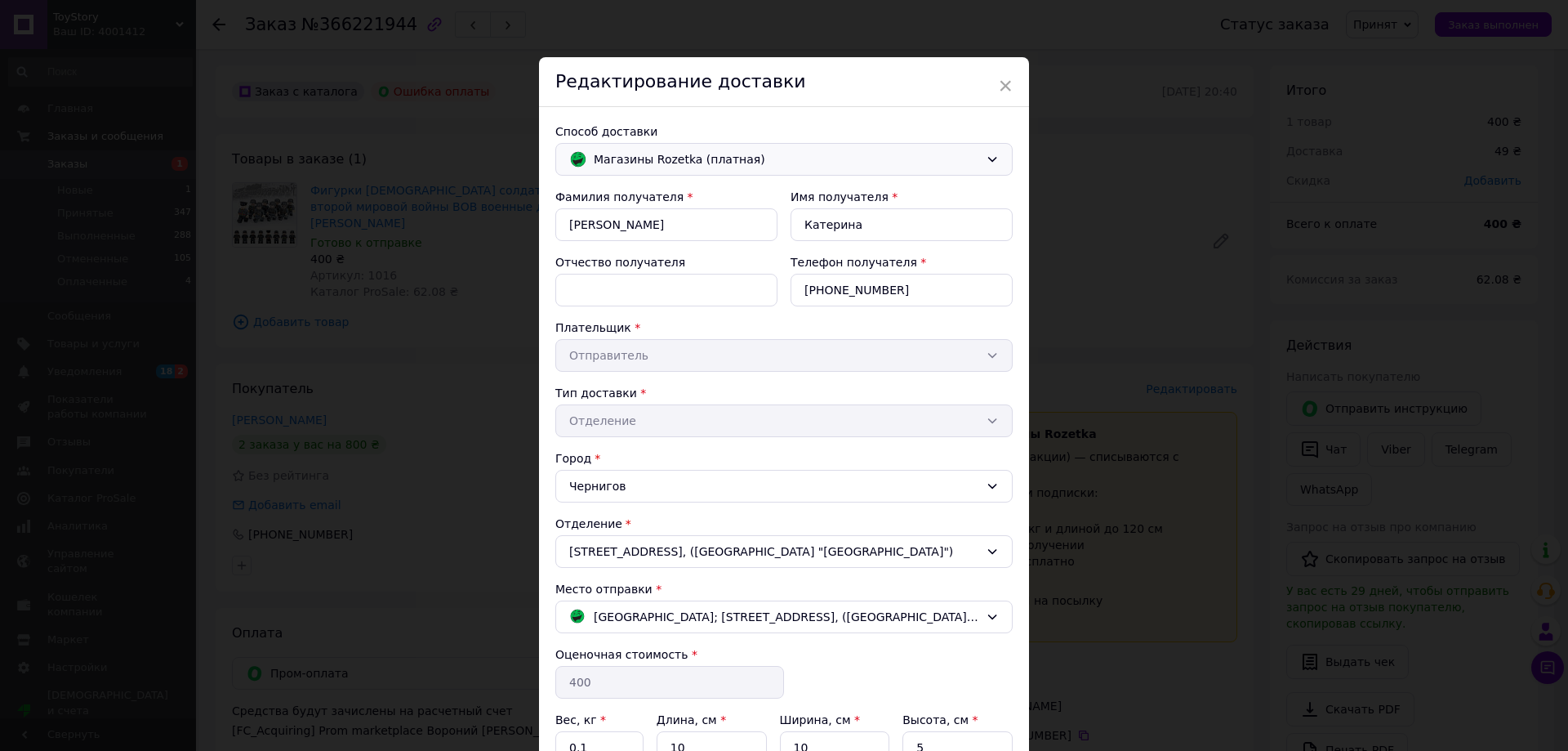
click at [686, 165] on span "Магазины Rozetka (платная)" at bounding box center [786, 159] width 385 height 18
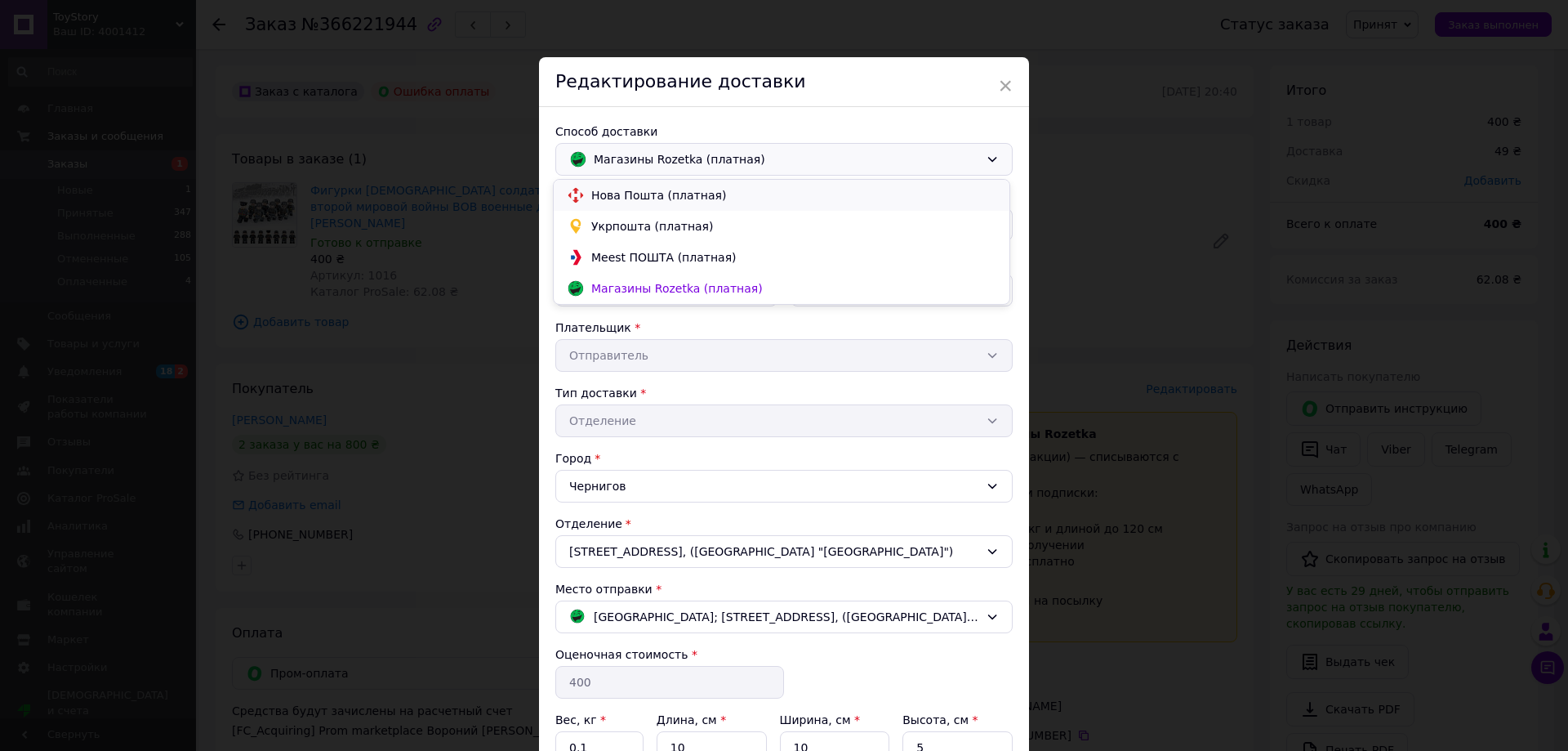
click at [604, 196] on span "Нова Пошта (платная)" at bounding box center [793, 195] width 405 height 16
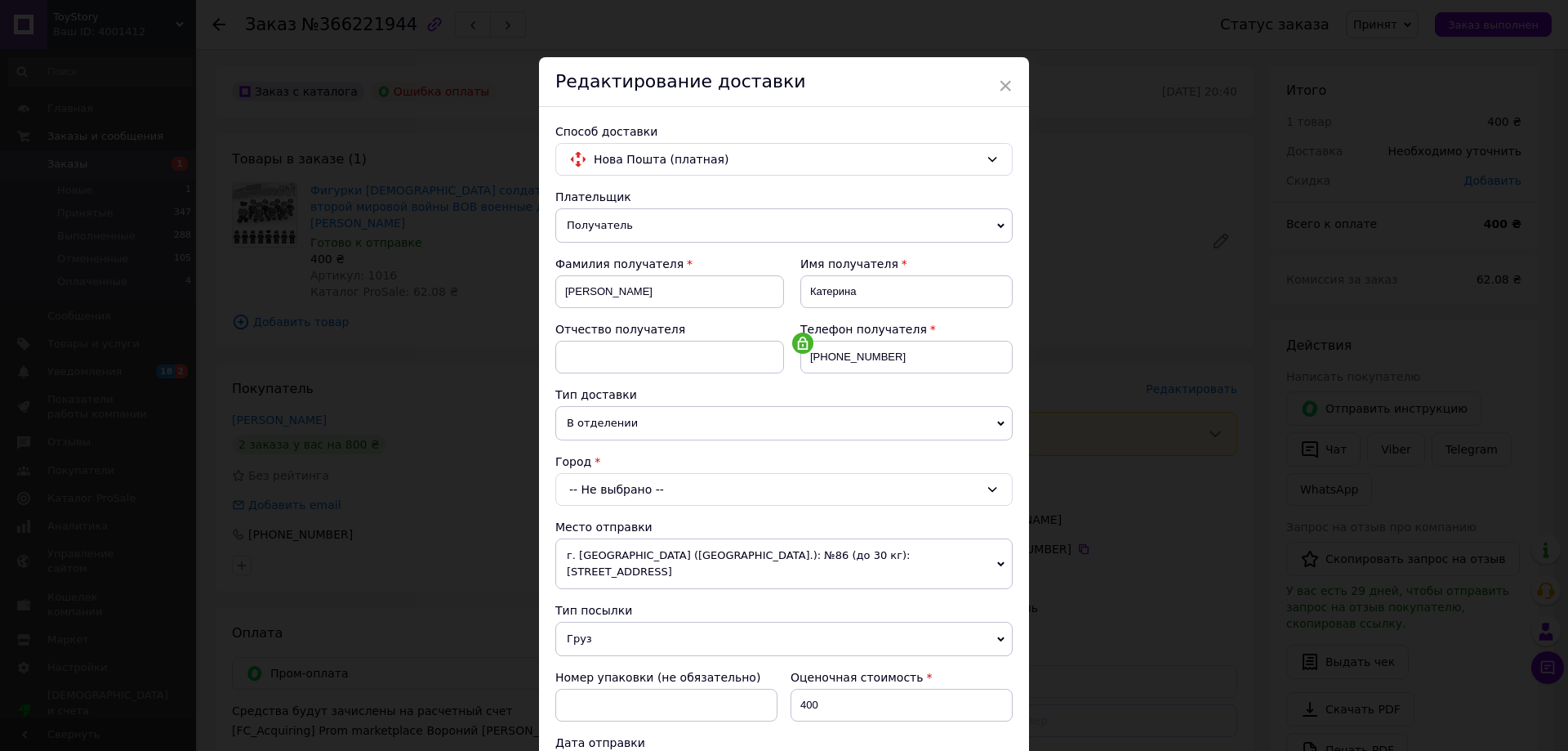
click at [612, 487] on div "-- Не выбрано --" at bounding box center [784, 489] width 458 height 33
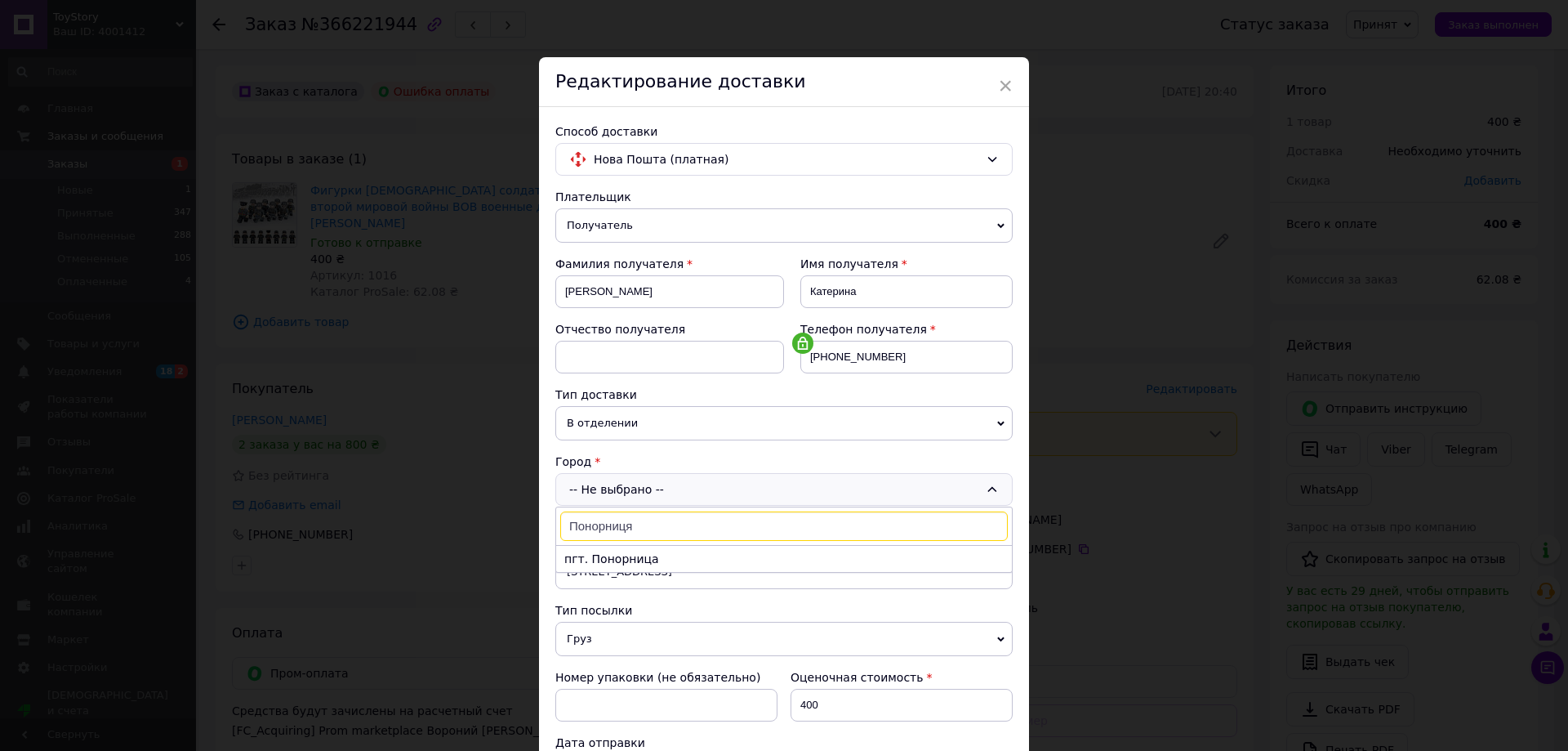
type input "Понорниця"
click at [624, 551] on li "пгт. Понорница" at bounding box center [784, 559] width 456 height 26
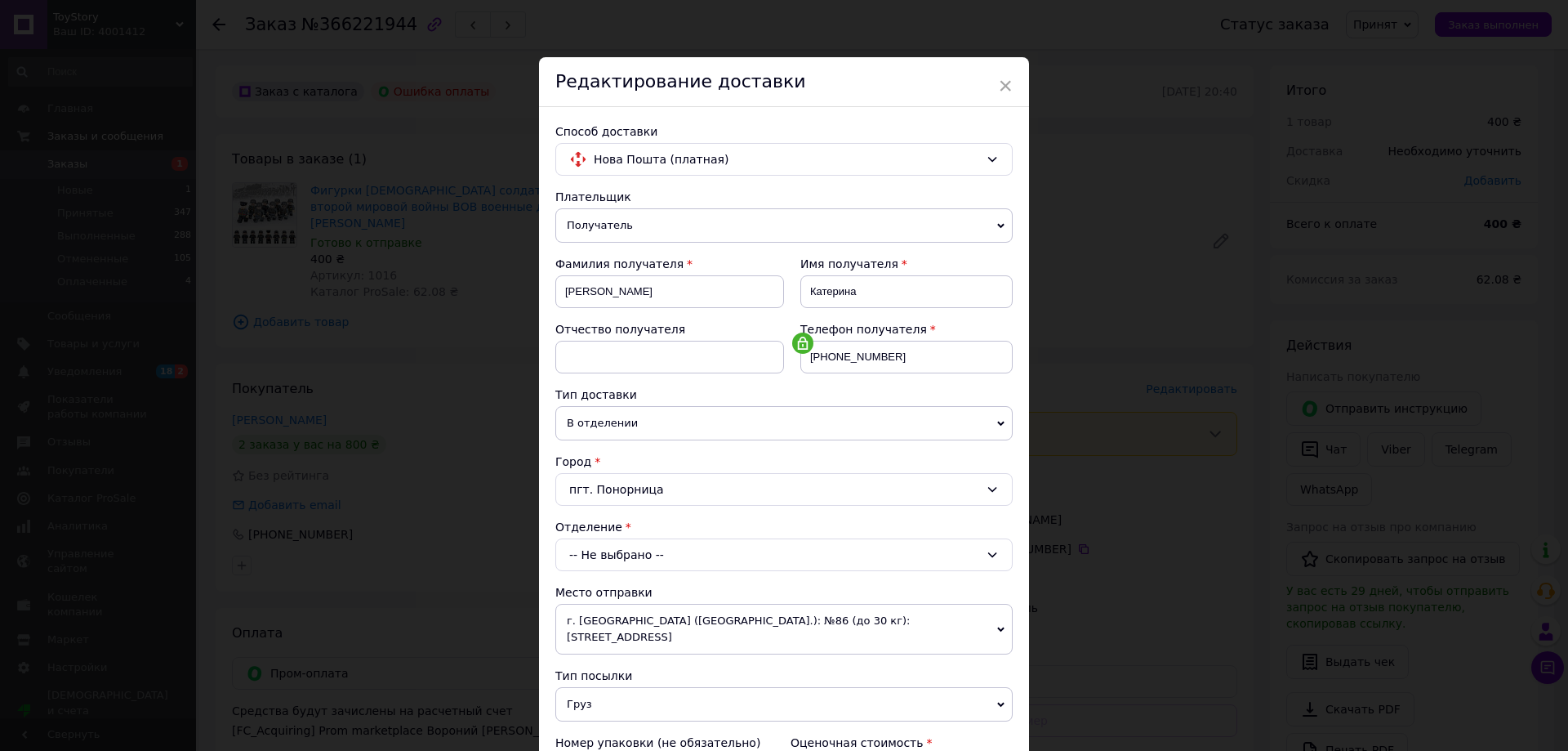
click at [622, 551] on div "-- Не выбрано --" at bounding box center [784, 555] width 458 height 33
click at [648, 624] on li "№1: ул. Европейская, 2" at bounding box center [784, 624] width 456 height 26
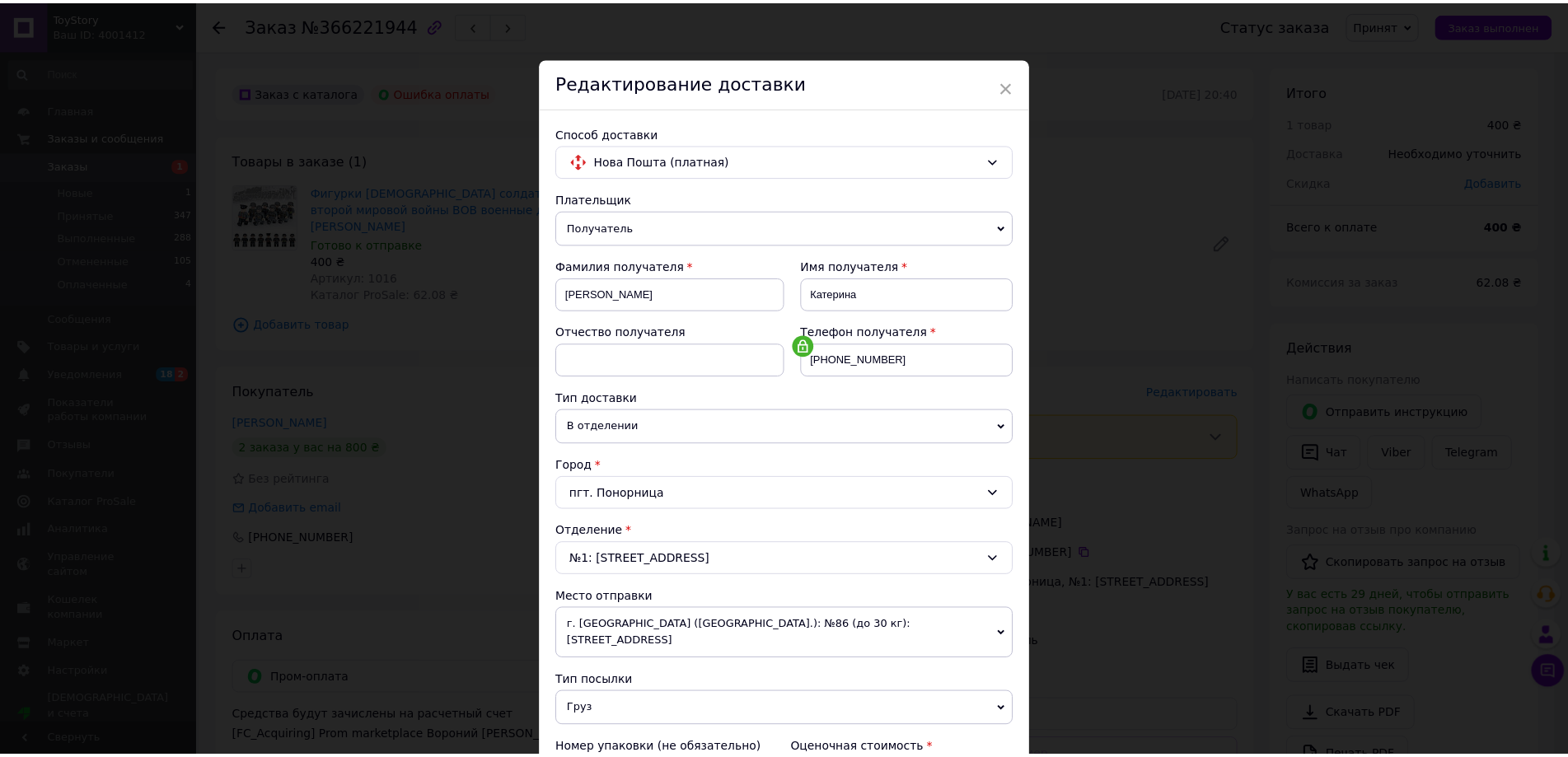
scroll to position [336, 0]
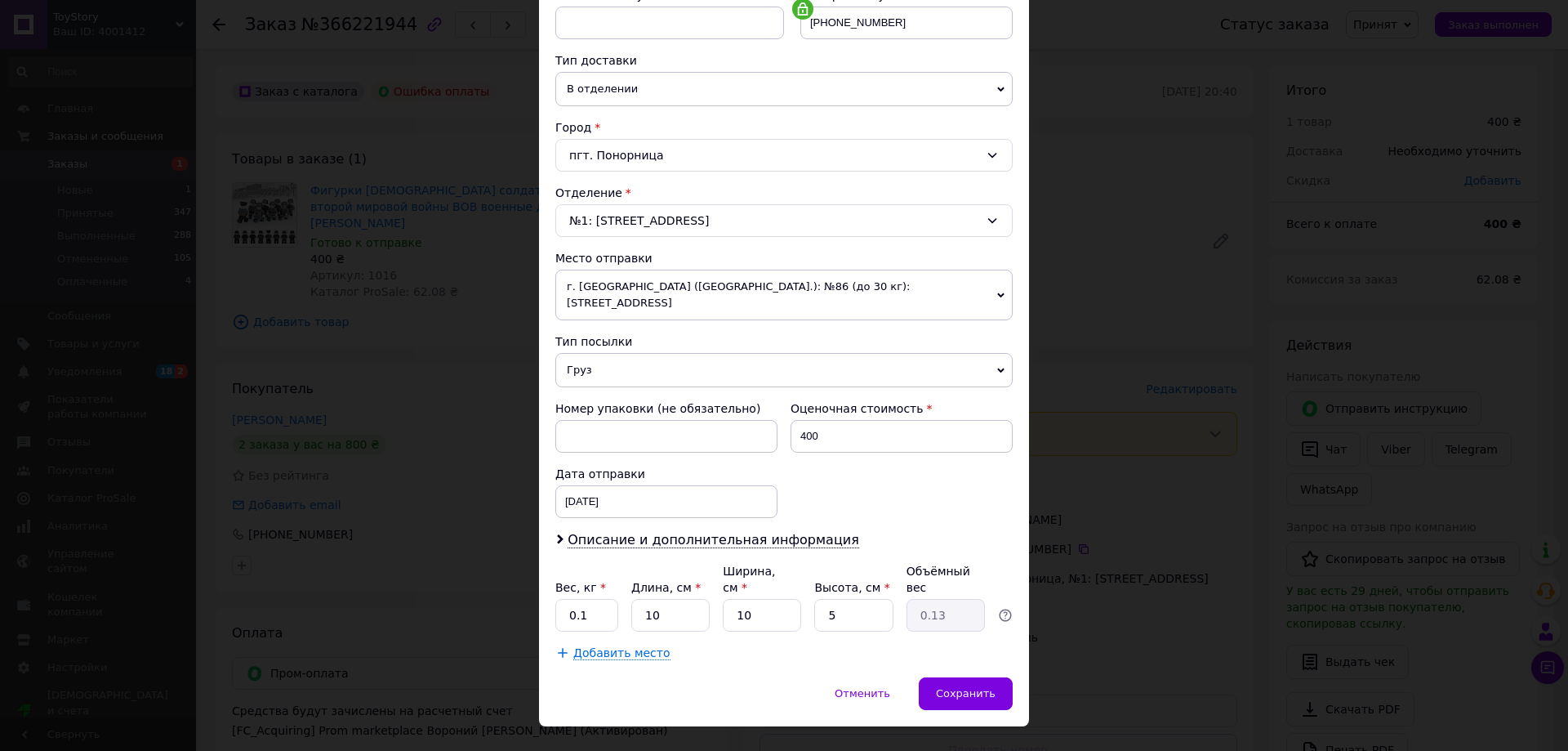
click at [1014, 678] on div "Отменить   Сохранить" at bounding box center [784, 702] width 489 height 49
click at [984, 678] on div "Сохранить" at bounding box center [966, 694] width 94 height 33
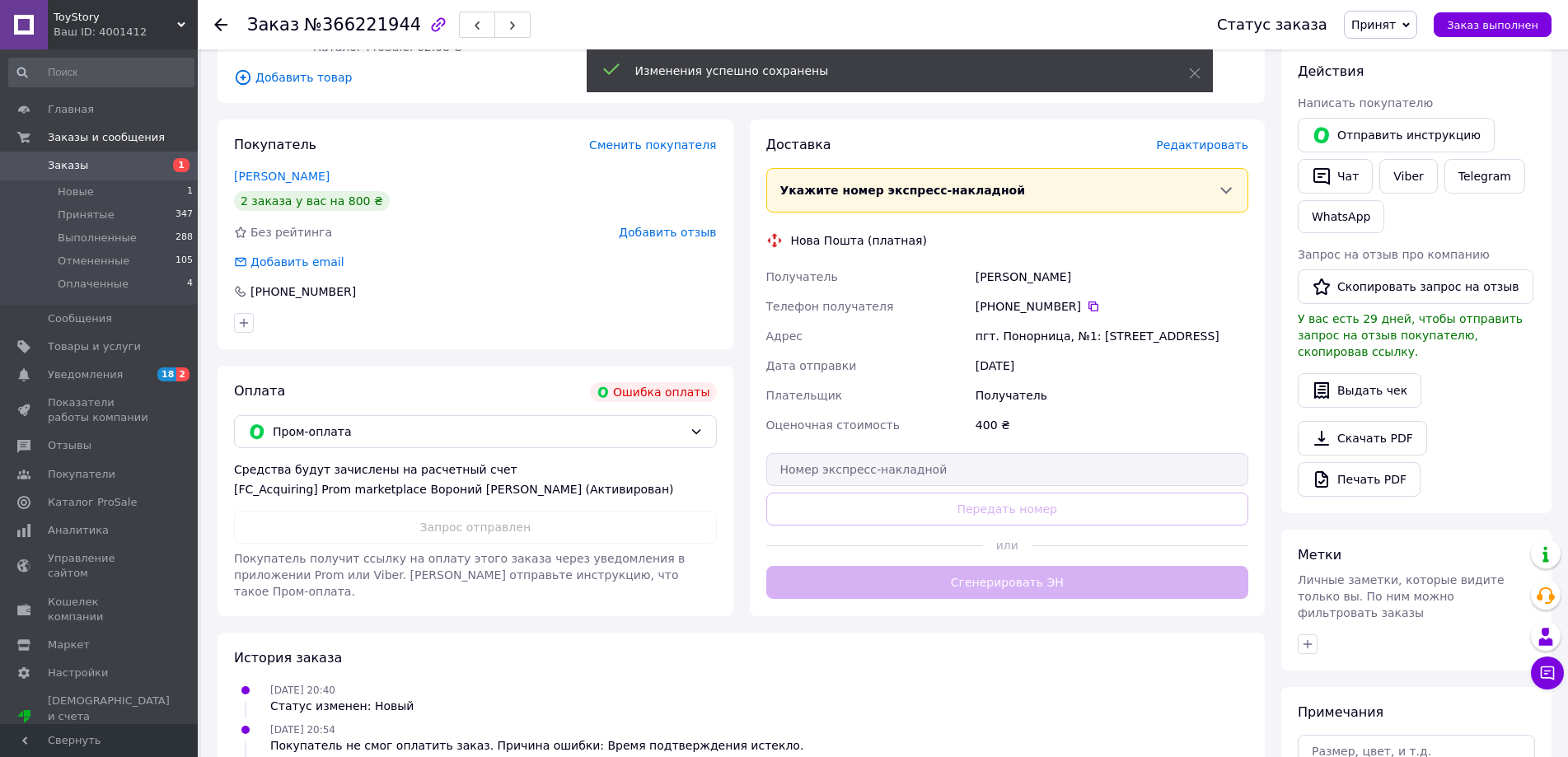
click at [1005, 579] on button "Сгенерировать ЭН" at bounding box center [1007, 582] width 483 height 33
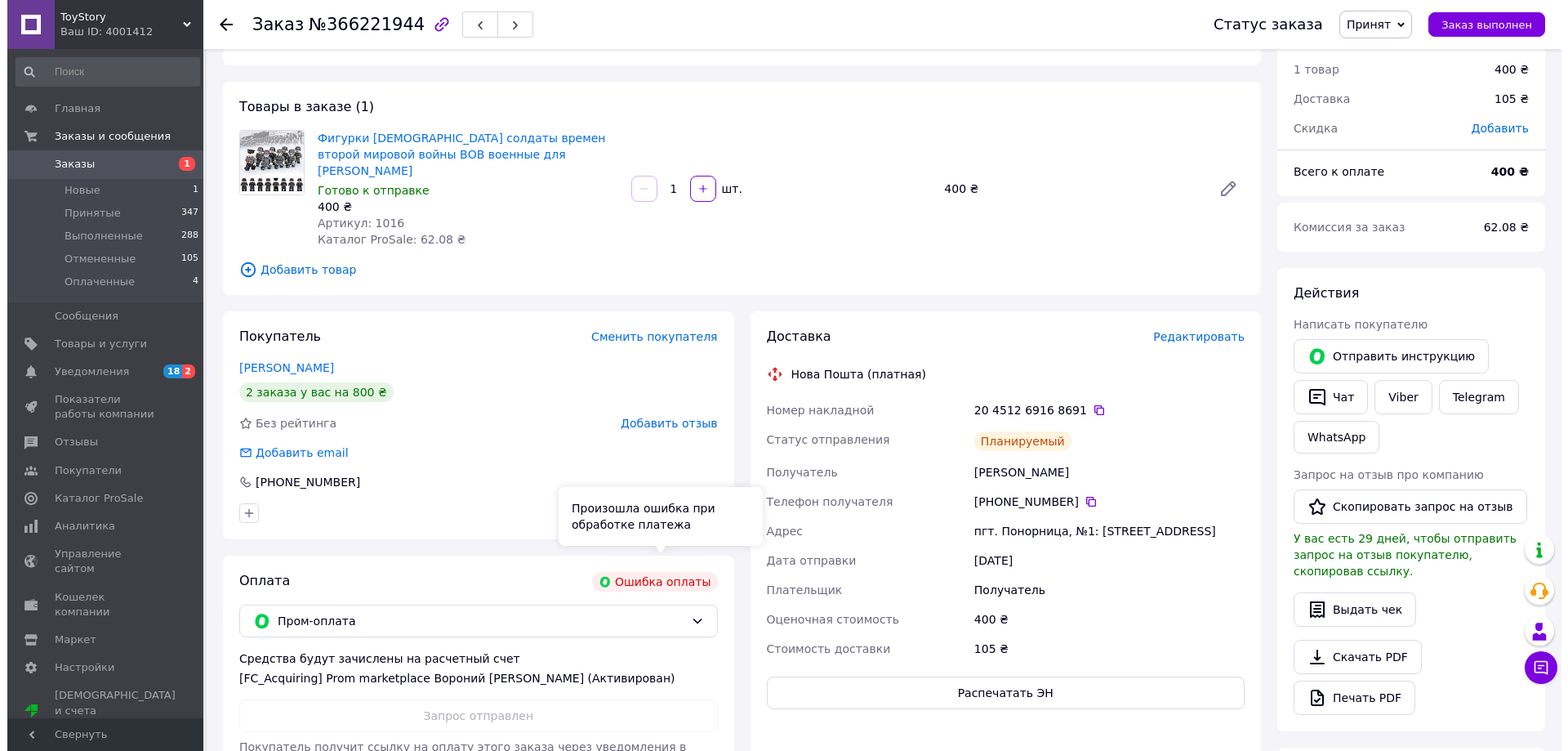
scroll to position [82, 0]
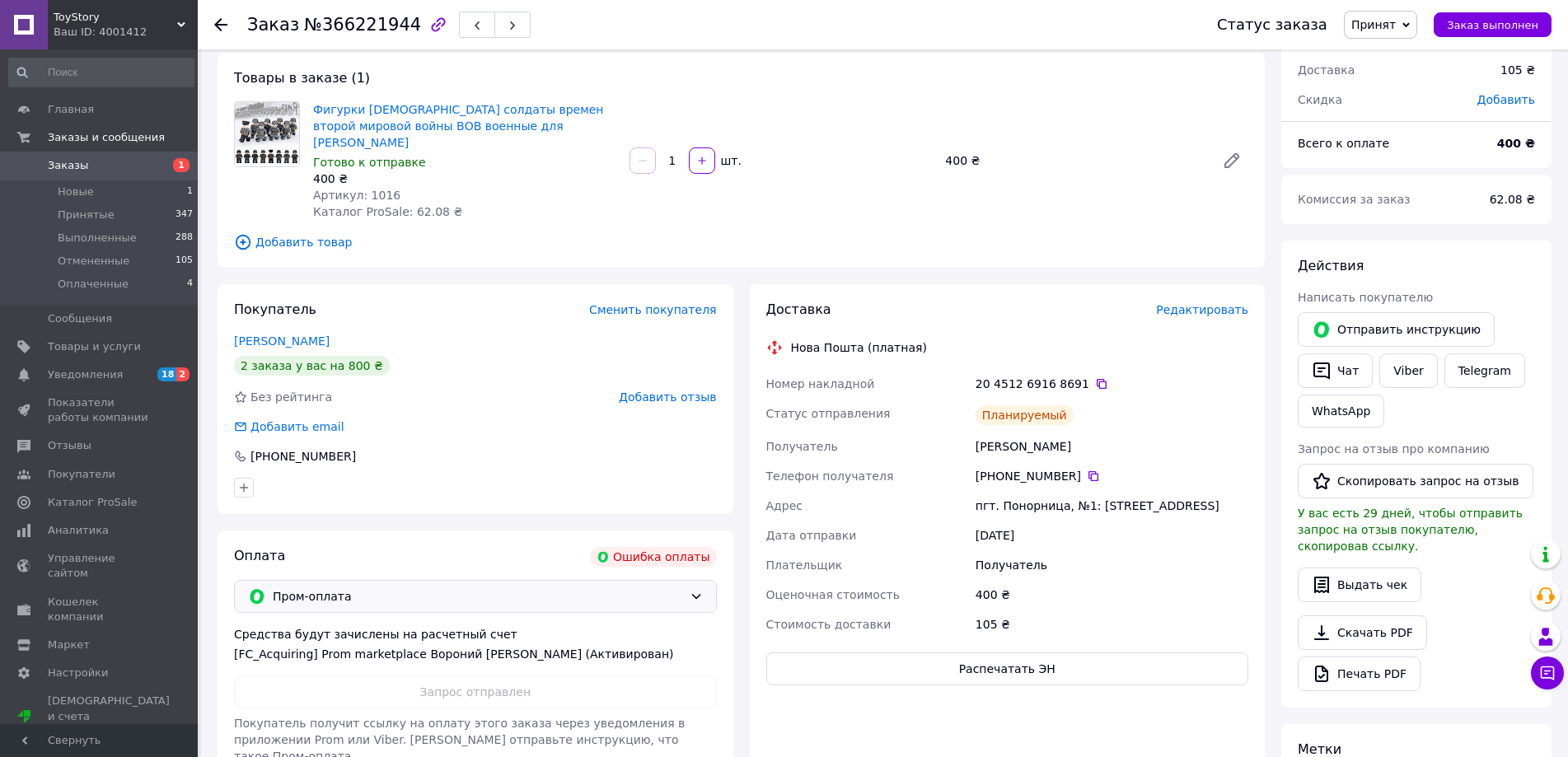
click at [562, 594] on div "Пром-оплата" at bounding box center [475, 596] width 483 height 33
click at [323, 651] on span "Наложенный платеж" at bounding box center [488, 646] width 430 height 16
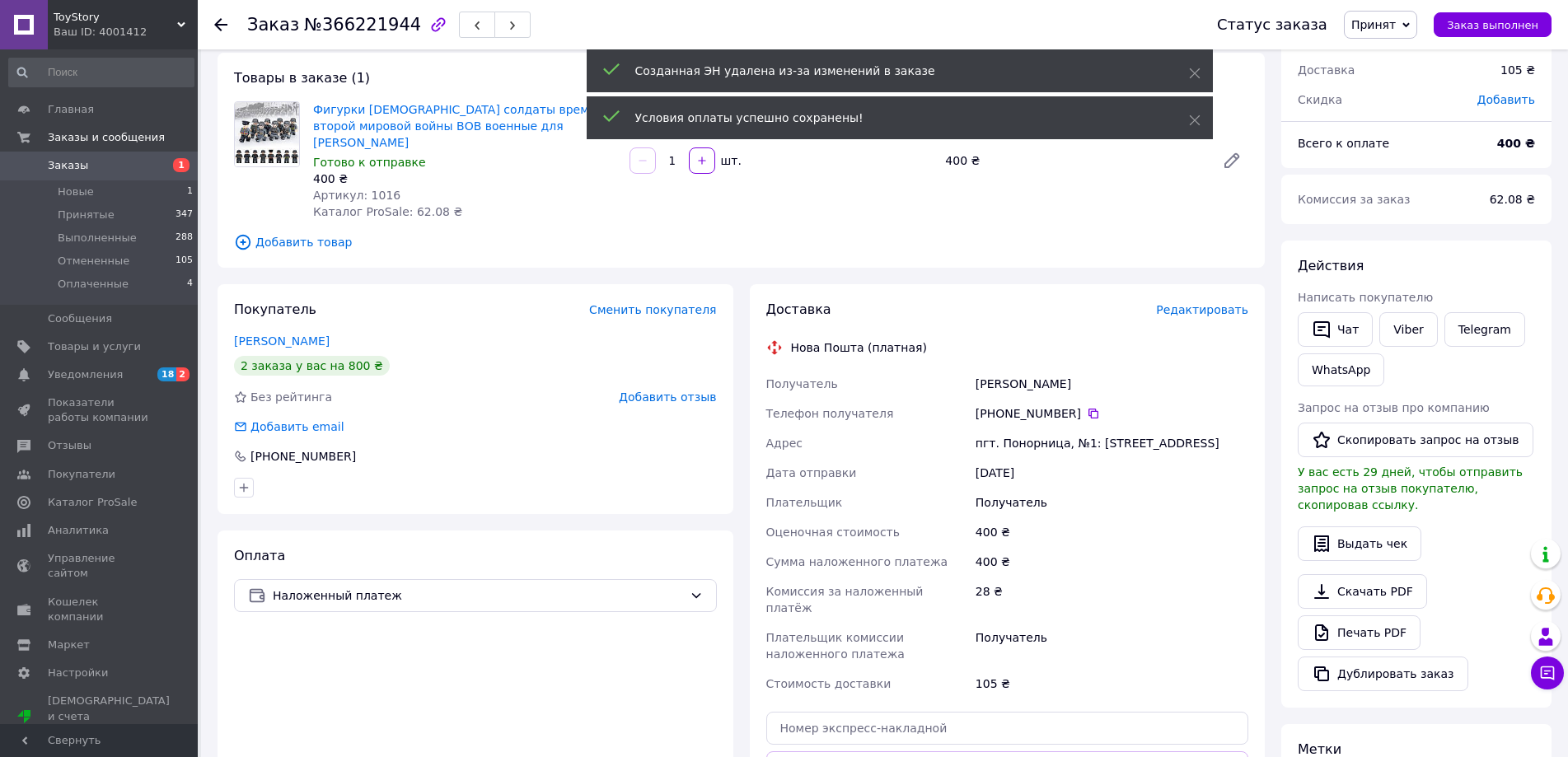
click at [1225, 303] on span "Редактировать" at bounding box center [1201, 310] width 92 height 13
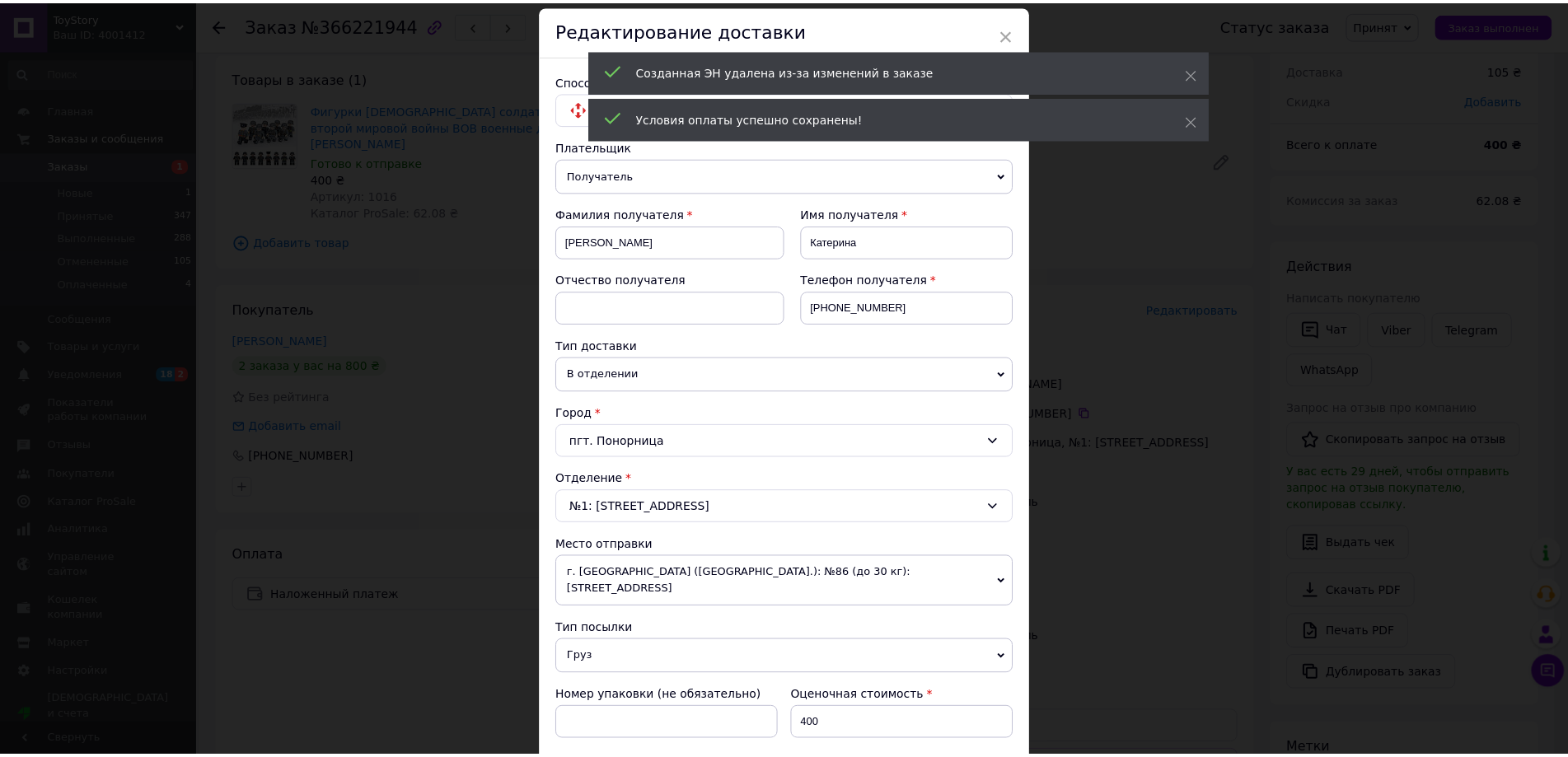
scroll to position [500, 0]
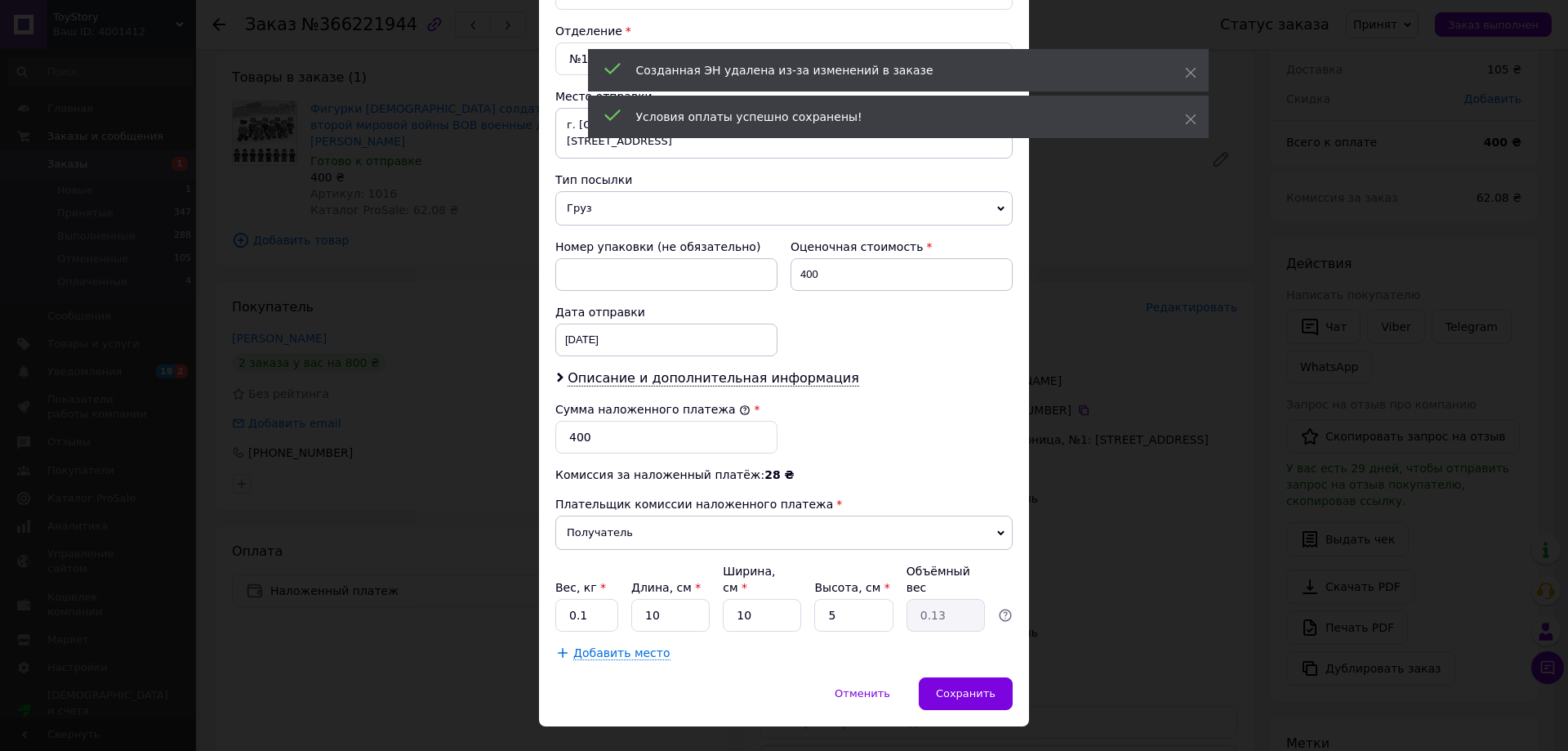
click at [1141, 597] on div "× Редактирование доставки Способ доставки Нова Пошта (платная) Плательщик Получ…" at bounding box center [784, 375] width 1568 height 751
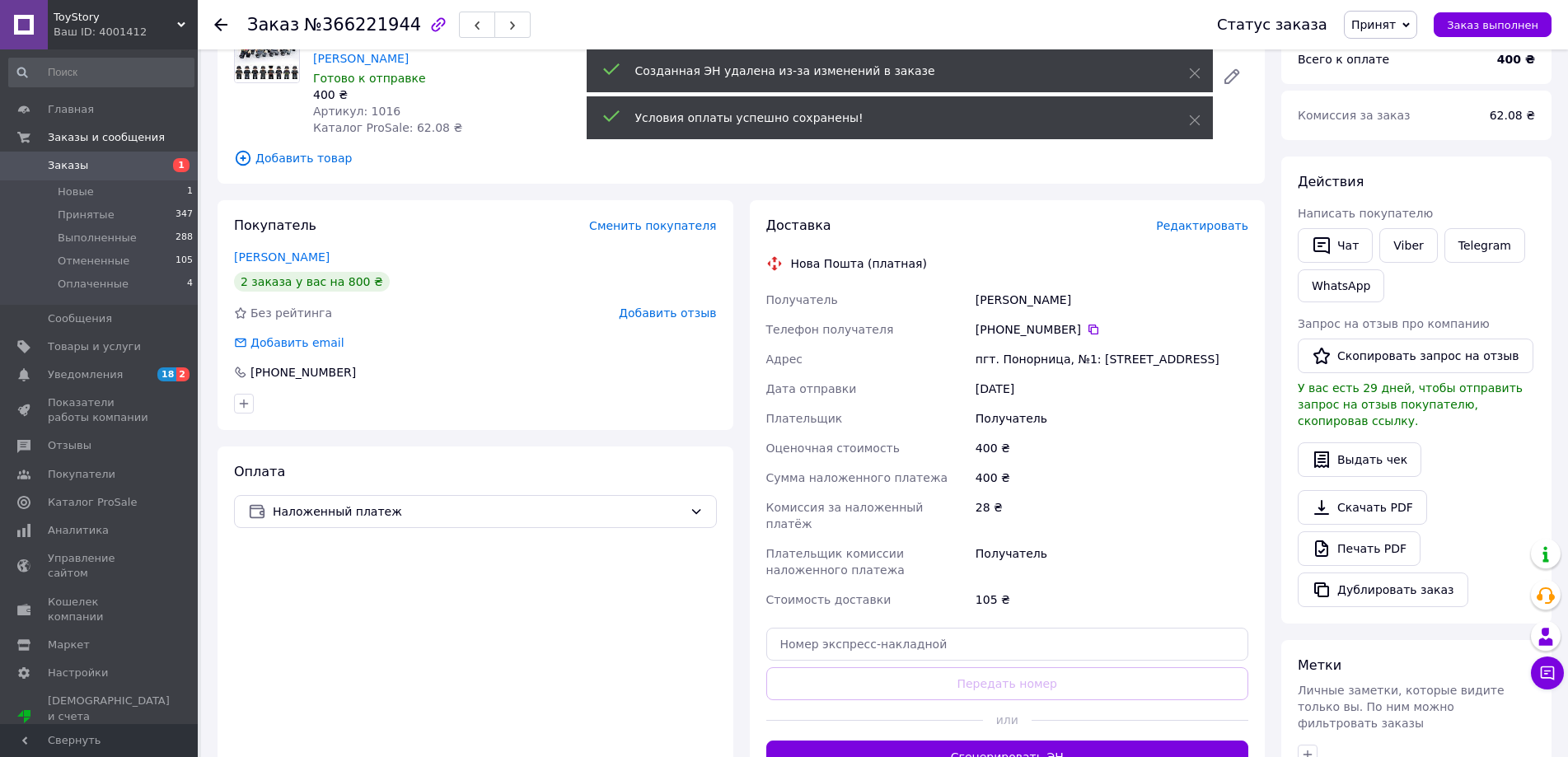
scroll to position [247, 0]
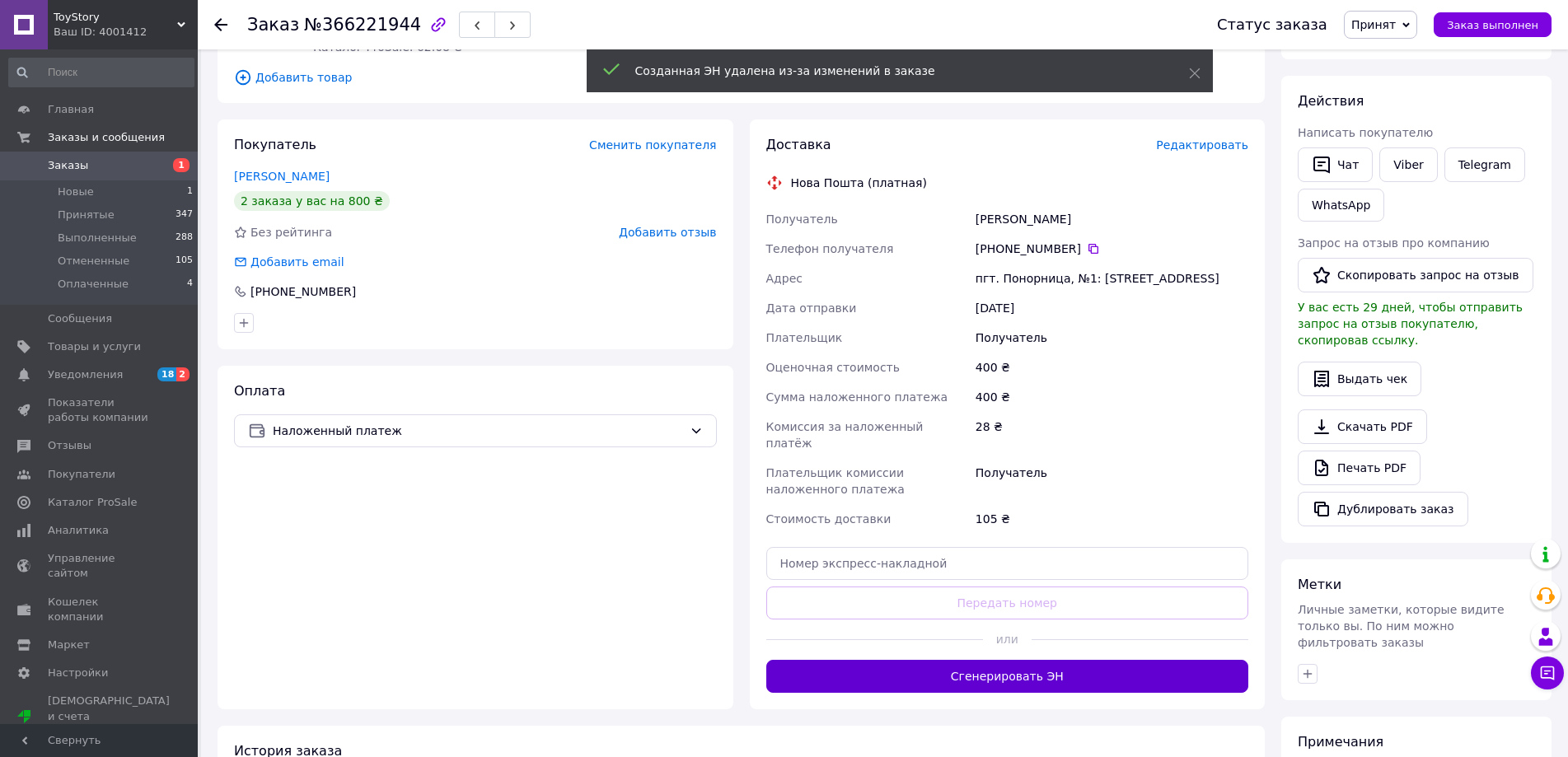
click at [1103, 659] on button "Сгенерировать ЭН" at bounding box center [1007, 676] width 483 height 33
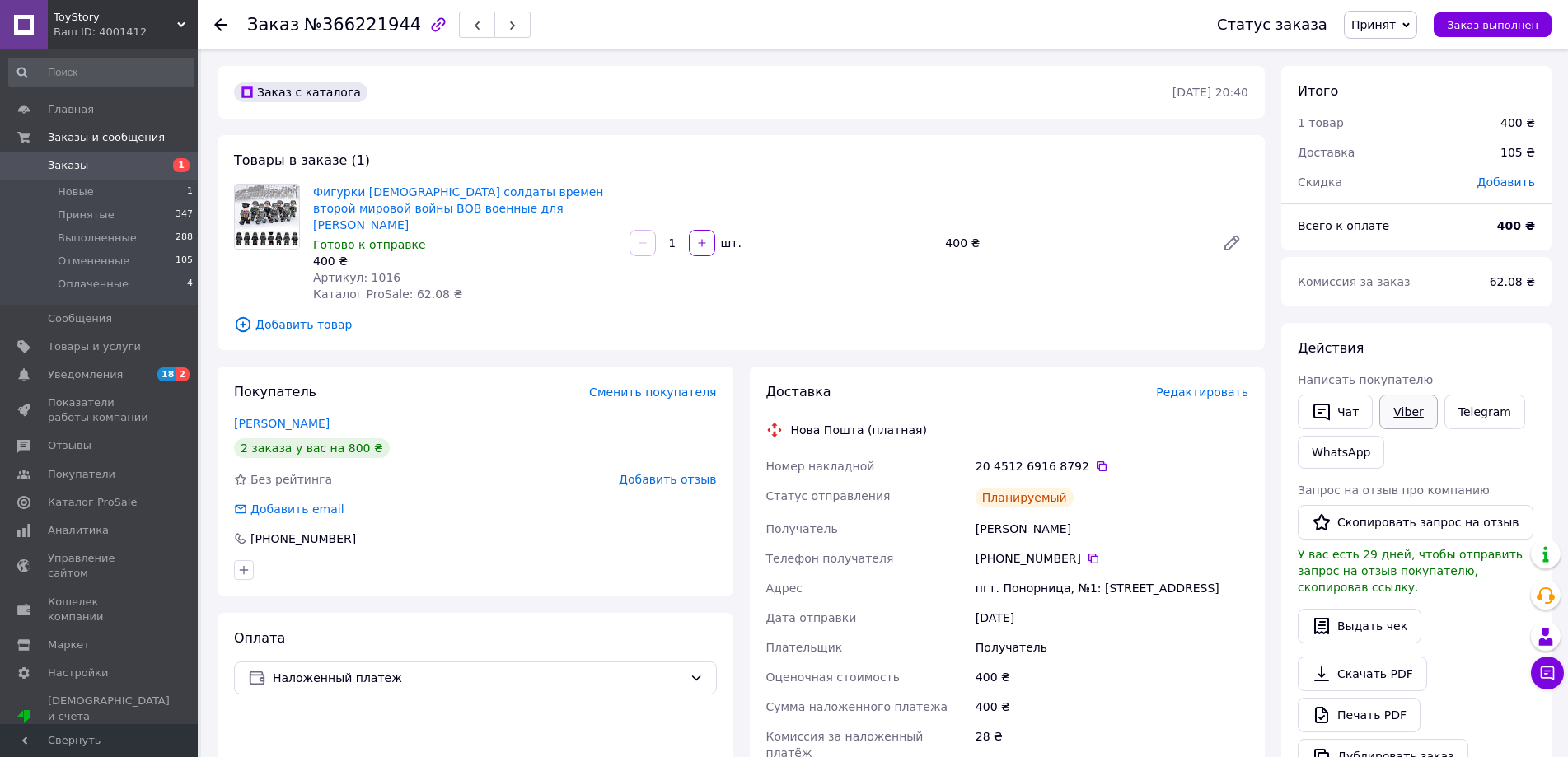
click at [1392, 413] on link "Viber" at bounding box center [1408, 411] width 58 height 35
click at [178, 163] on span "0" at bounding box center [175, 166] width 46 height 15
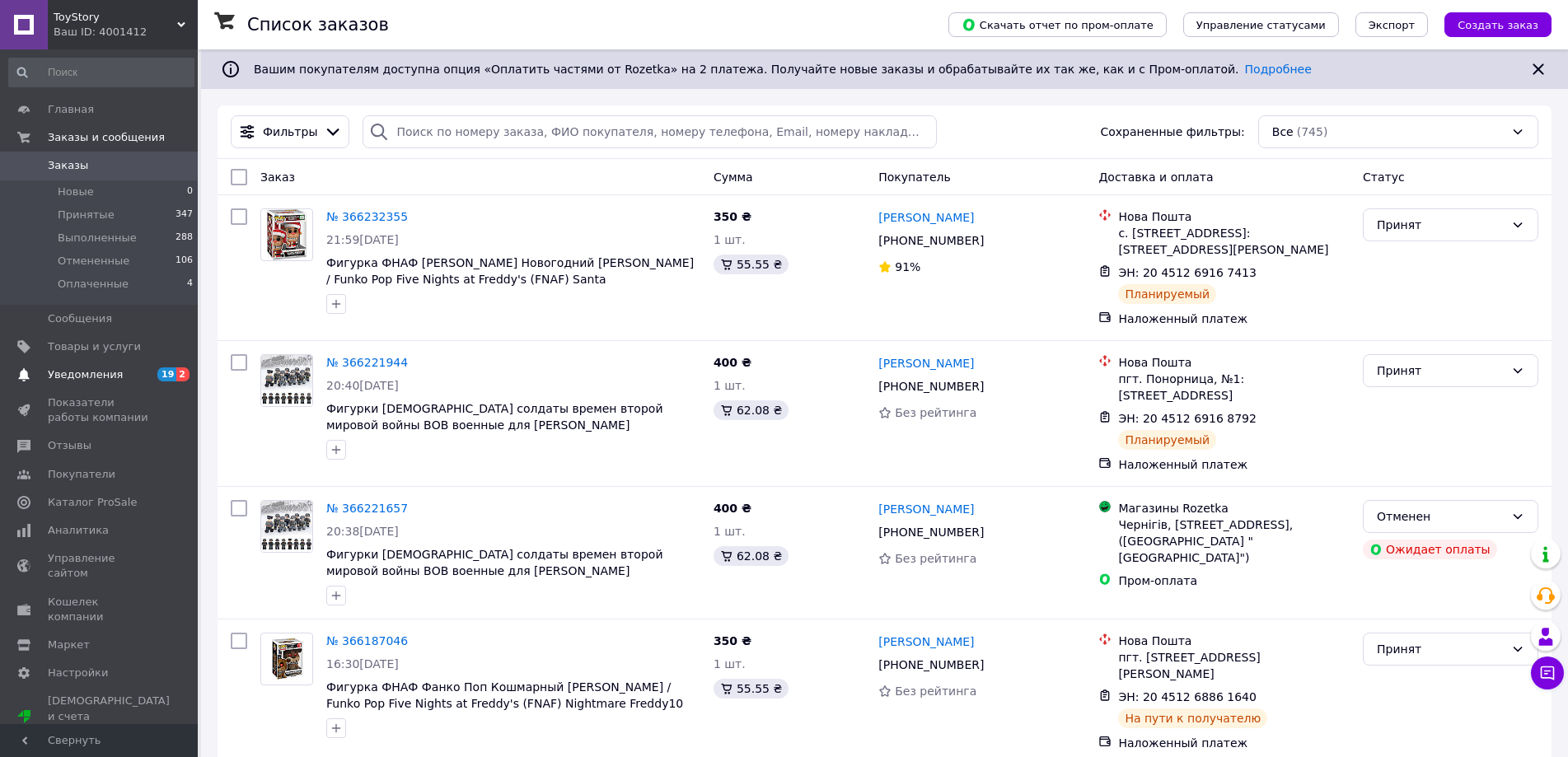
click at [127, 369] on span "Уведомления" at bounding box center [100, 375] width 104 height 15
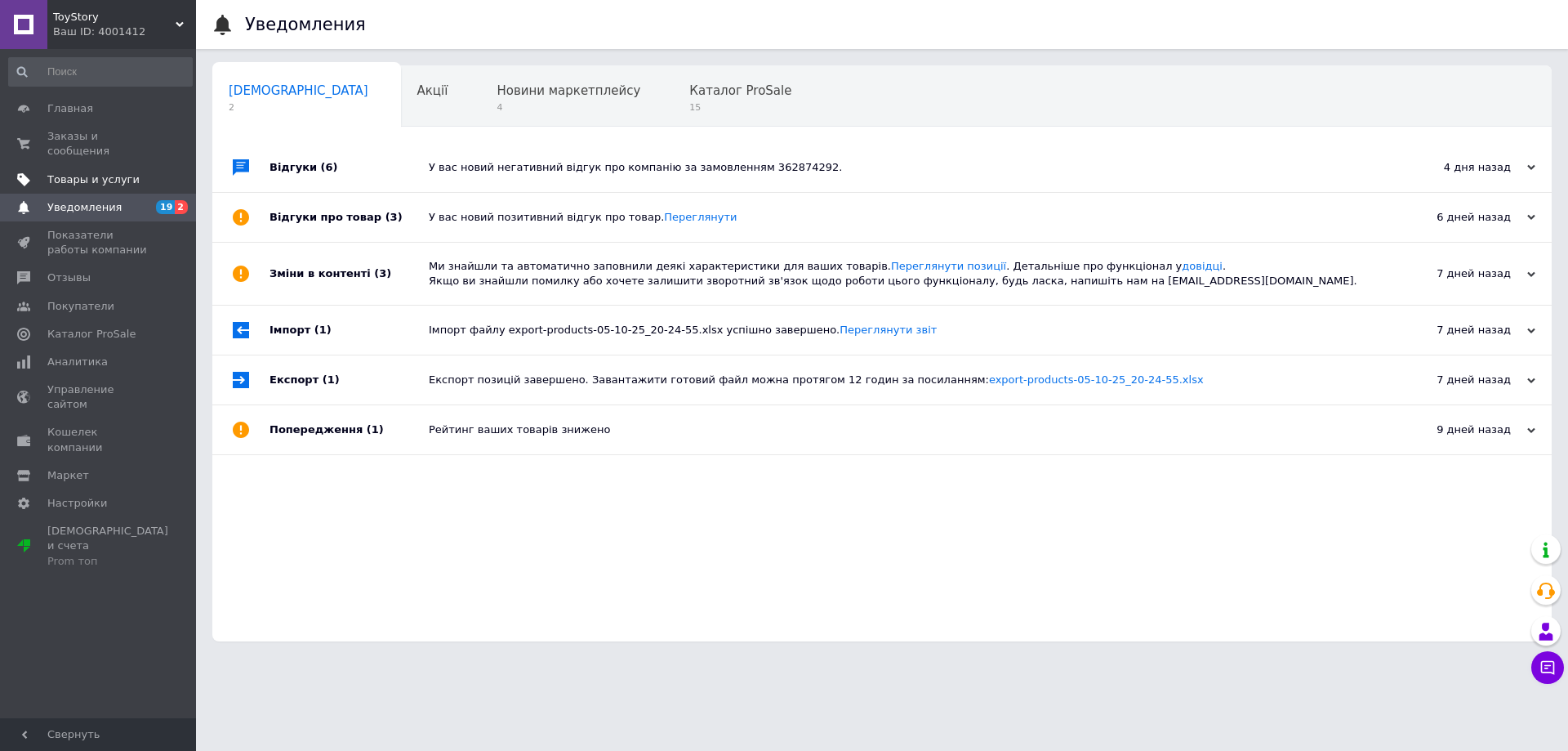
click at [119, 172] on span "Товары и услуги" at bounding box center [93, 180] width 92 height 15
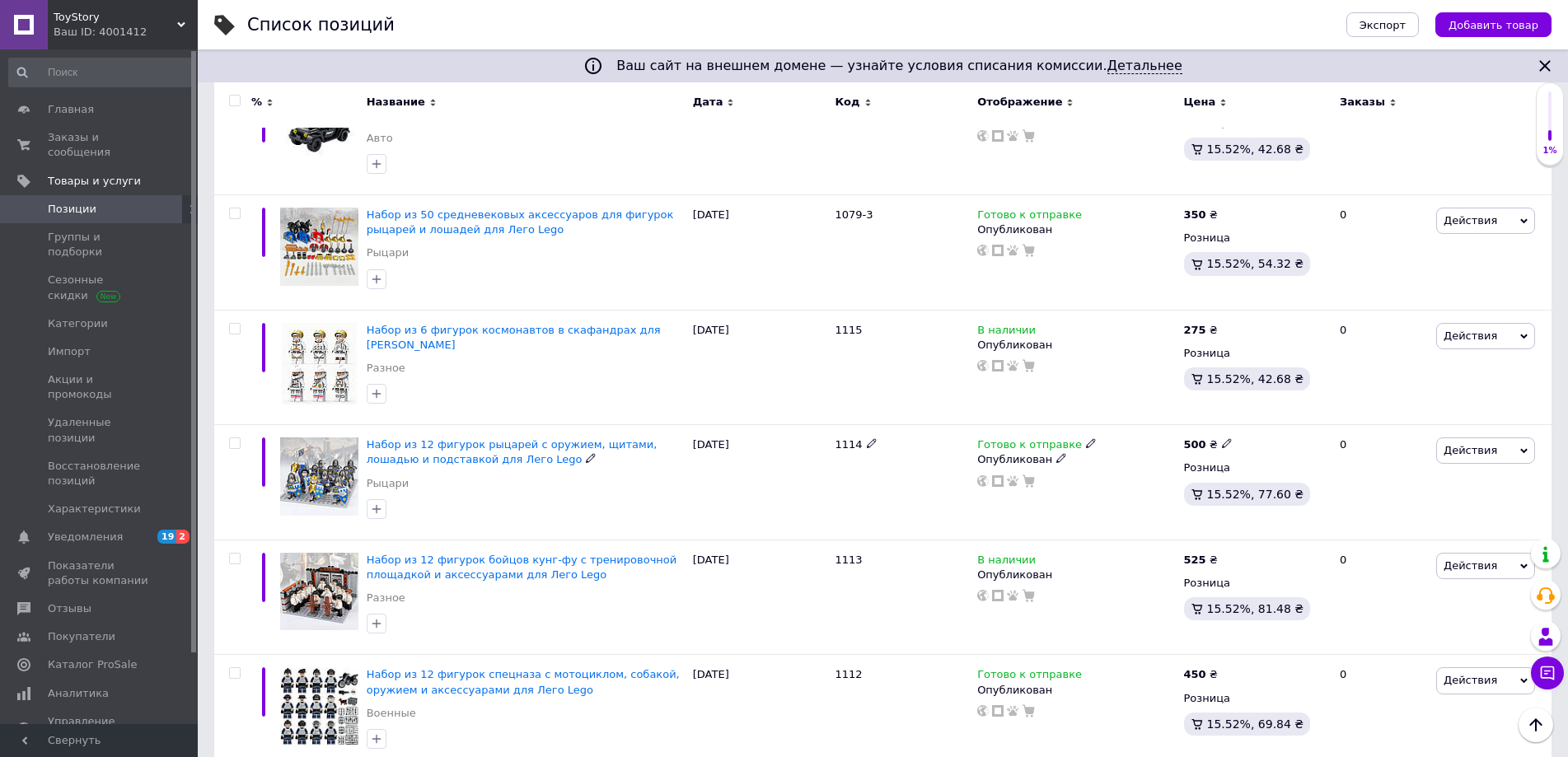
scroll to position [1976, 0]
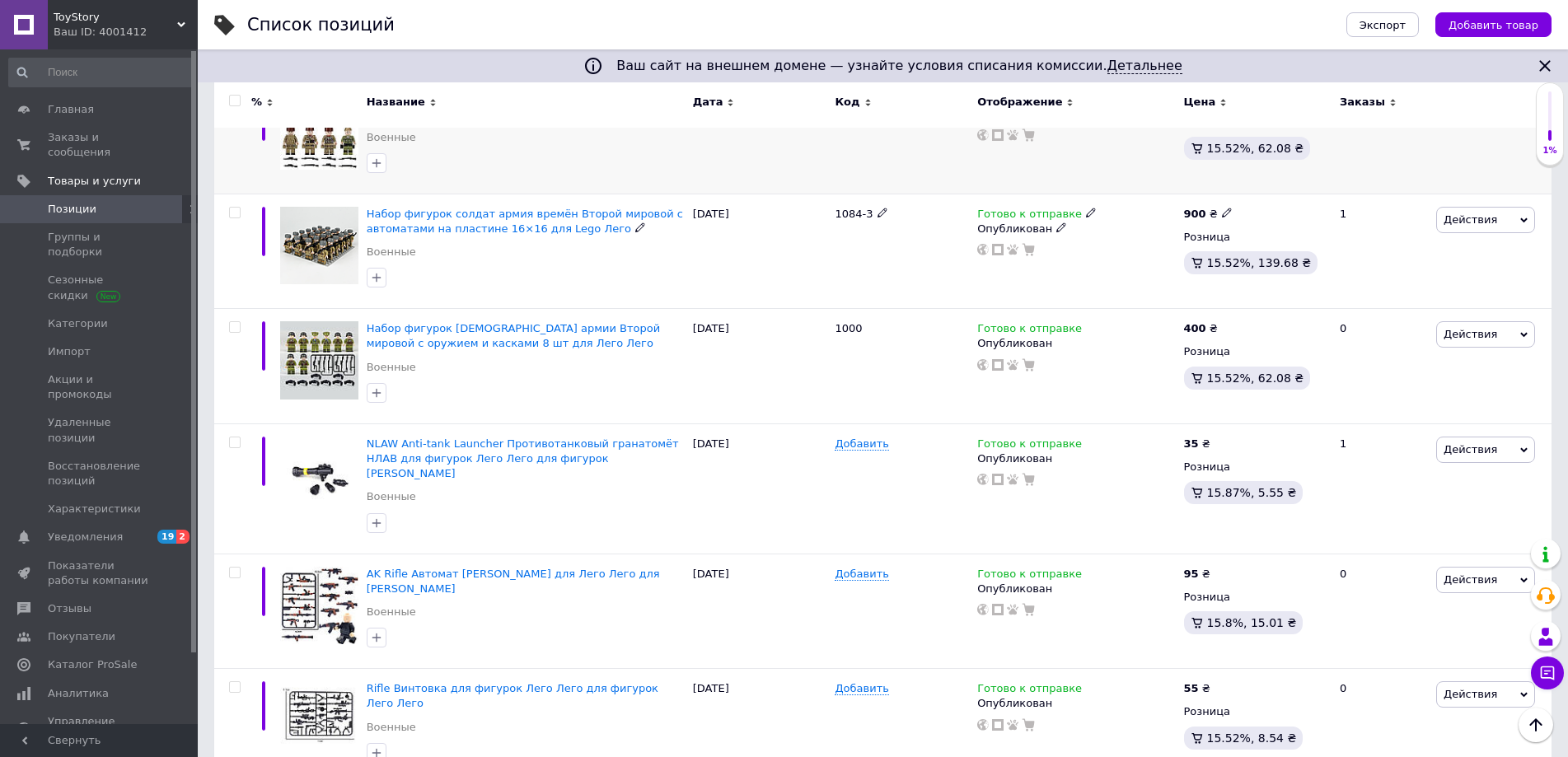
drag, startPoint x: 660, startPoint y: 630, endPoint x: 501, endPoint y: 261, distance: 401.8
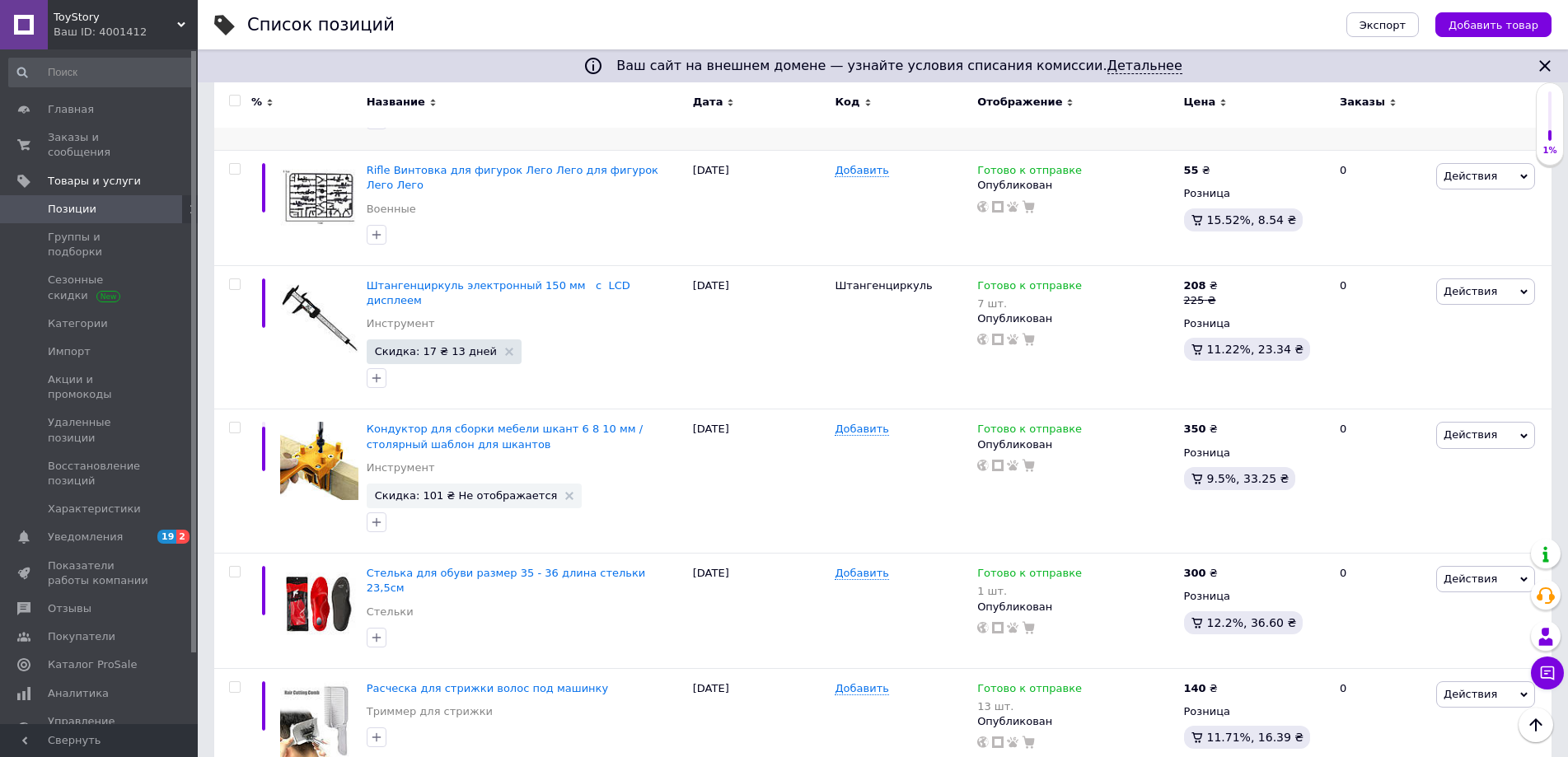
scroll to position [1976, 0]
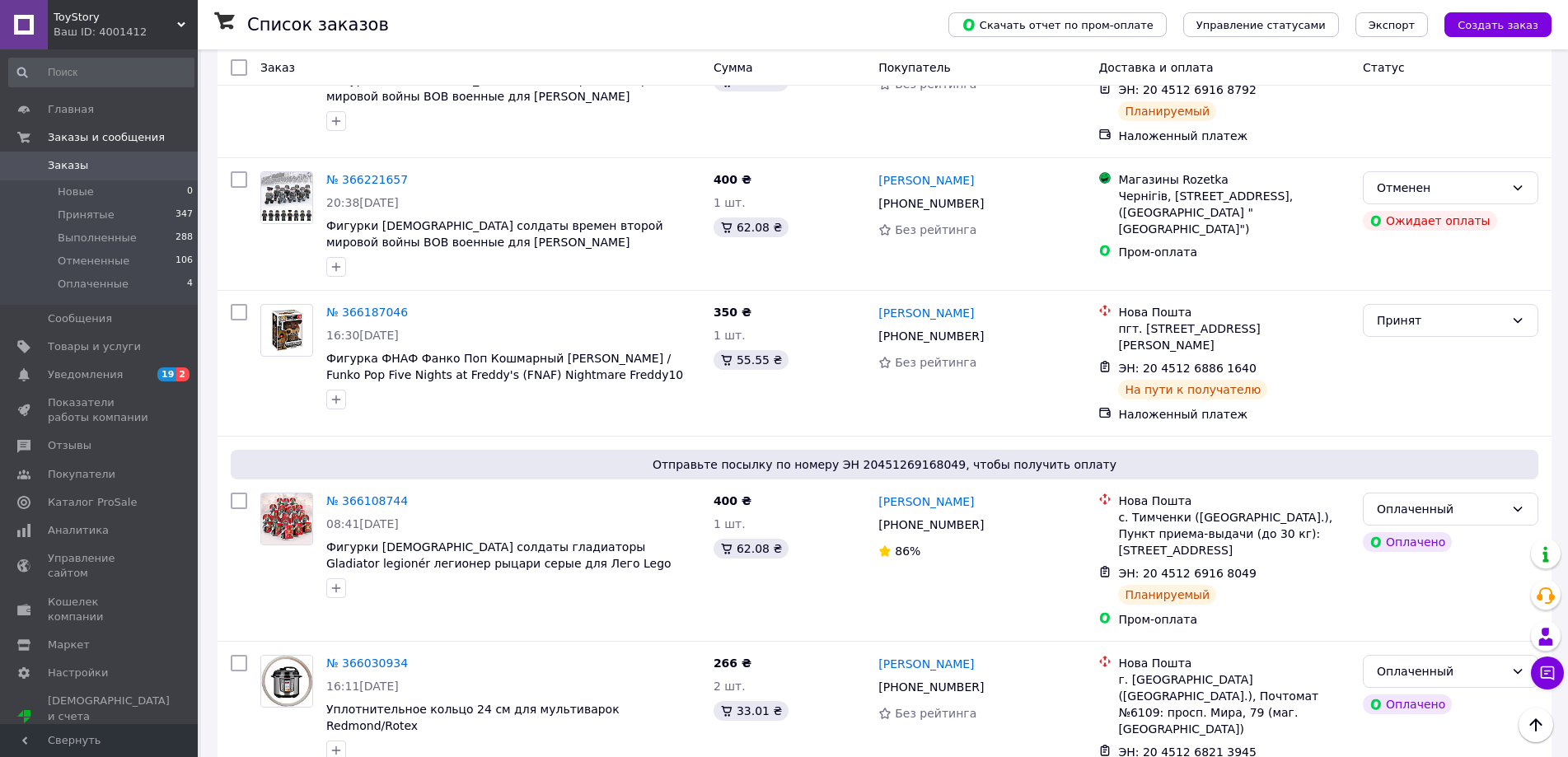
scroll to position [329, 0]
